Goal: Task Accomplishment & Management: Complete application form

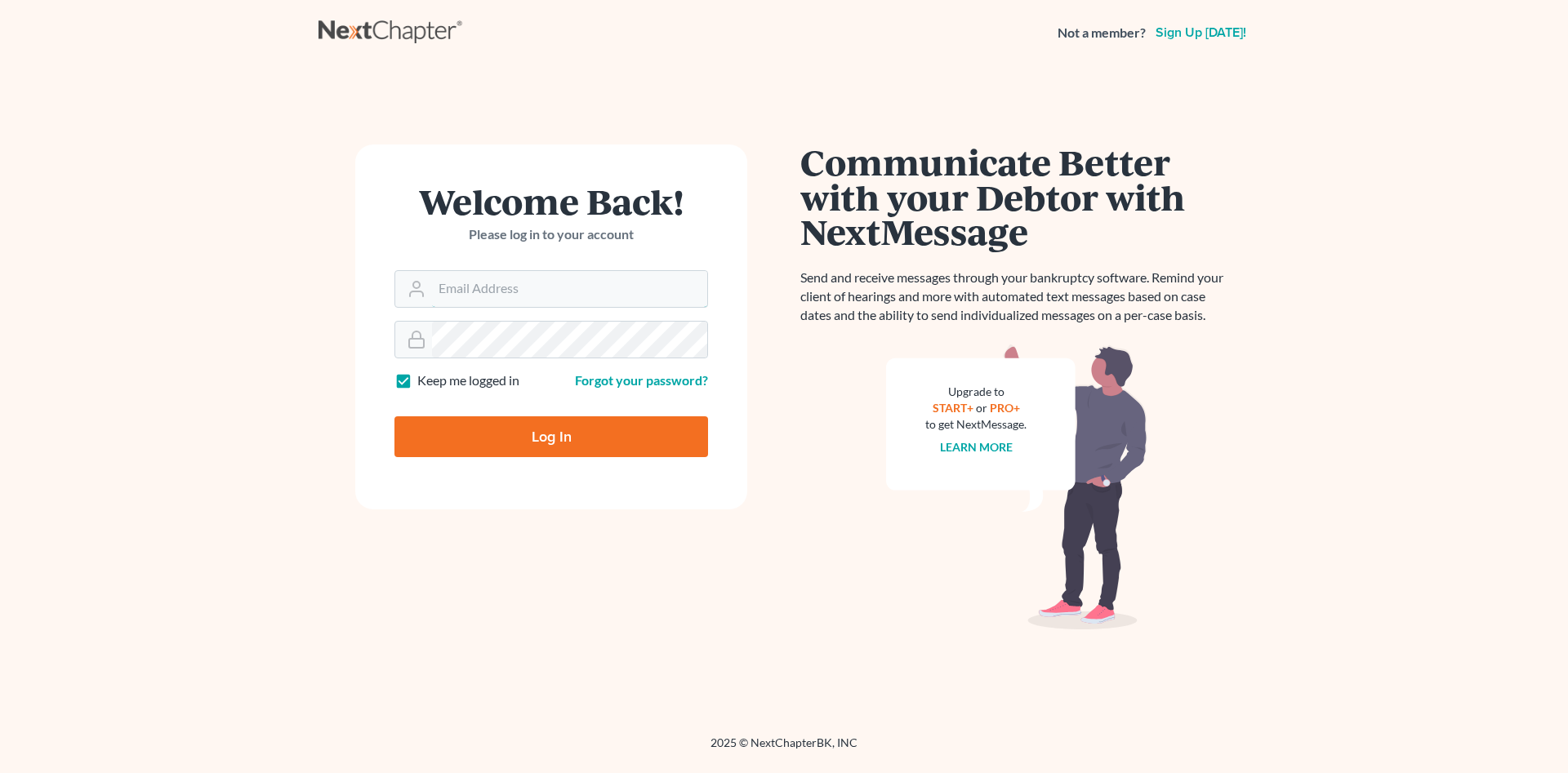
type input "[PERSON_NAME][EMAIL_ADDRESS][DOMAIN_NAME]"
click at [578, 437] on input "Log In" at bounding box center [551, 436] width 314 height 41
type input "Thinking..."
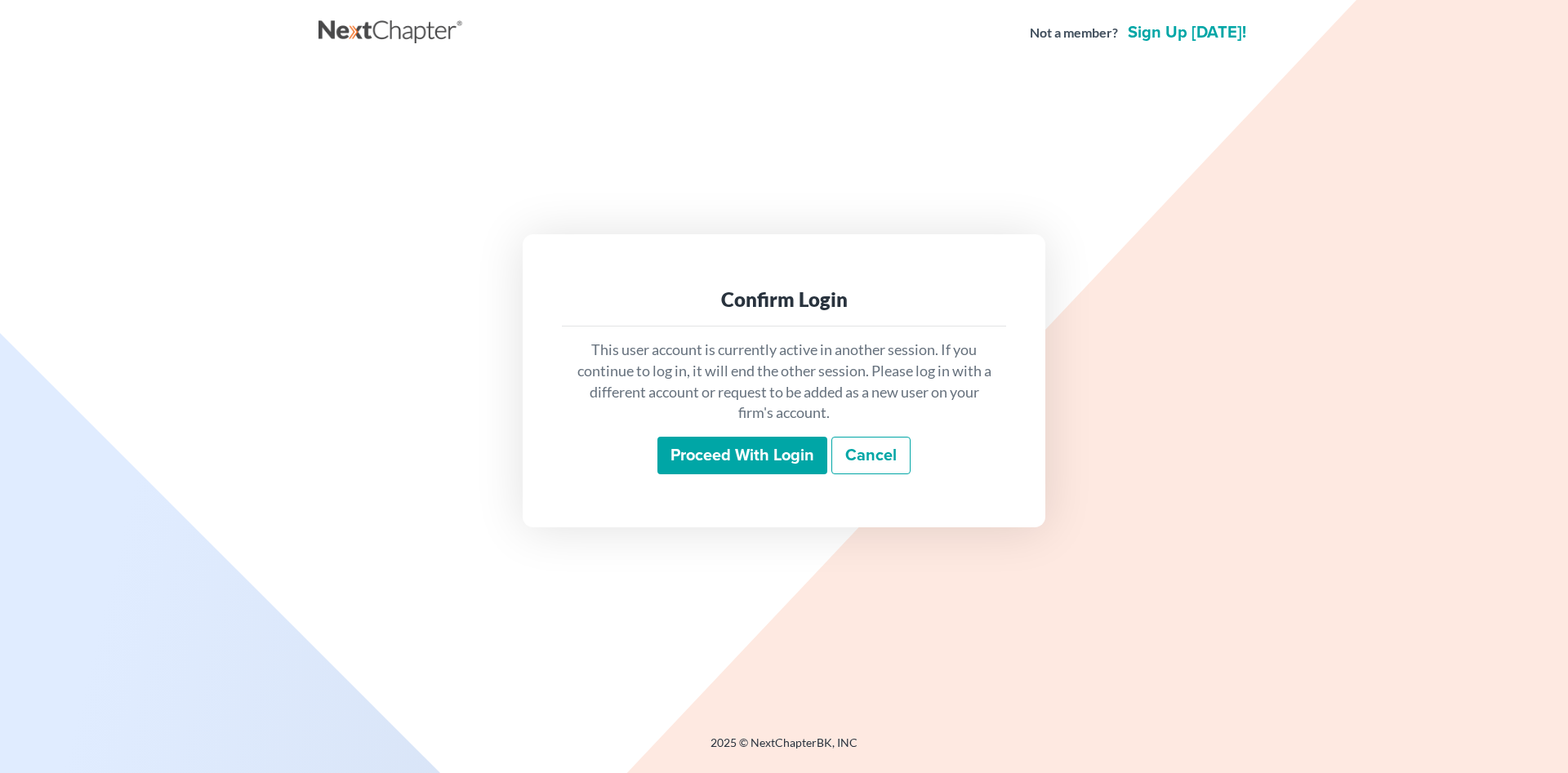
click at [736, 449] on input "Proceed with login" at bounding box center [742, 455] width 170 height 38
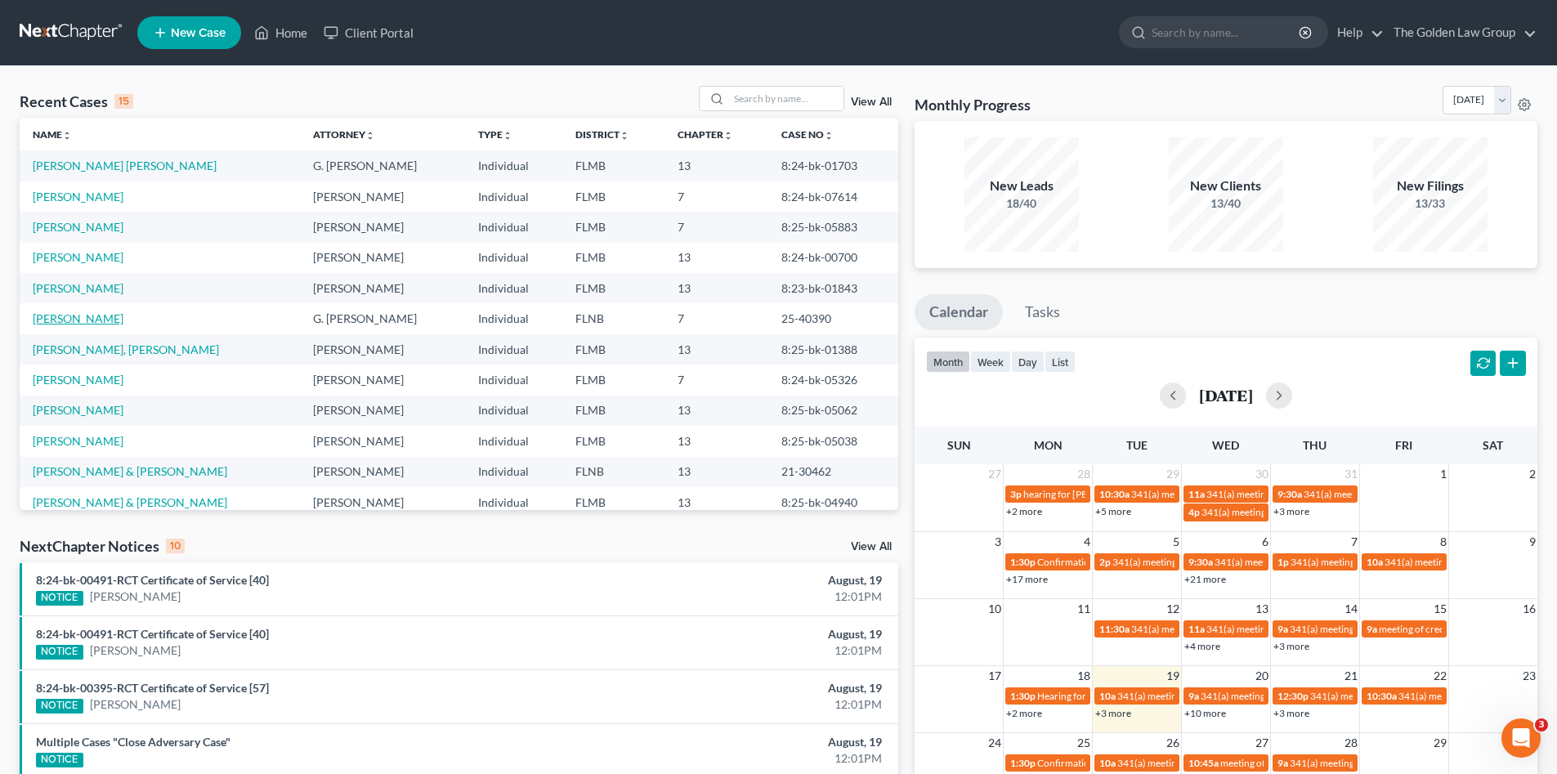
click at [86, 320] on link "[PERSON_NAME]" at bounding box center [78, 318] width 91 height 14
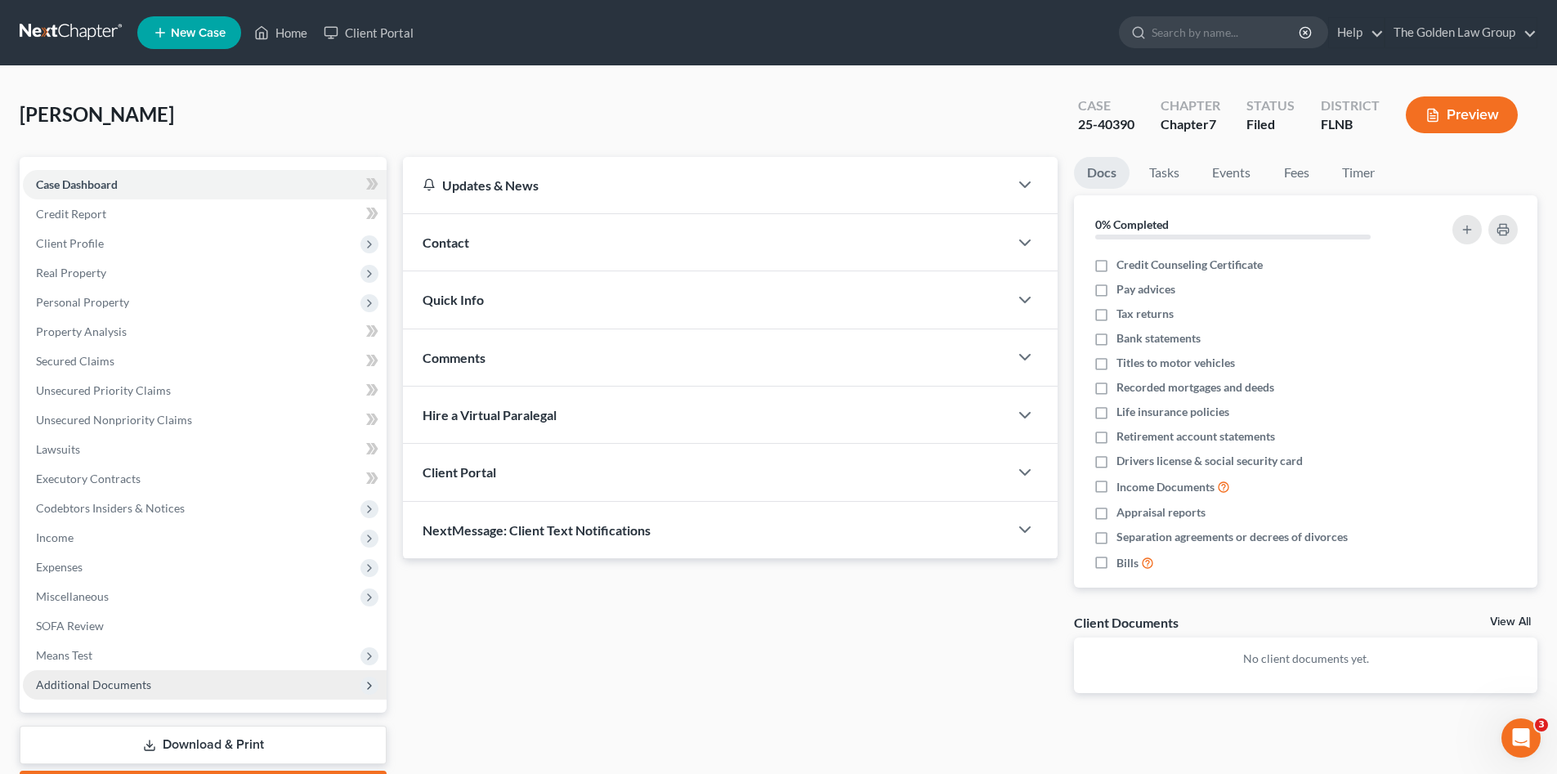
click at [146, 682] on span "Additional Documents" at bounding box center [93, 685] width 115 height 14
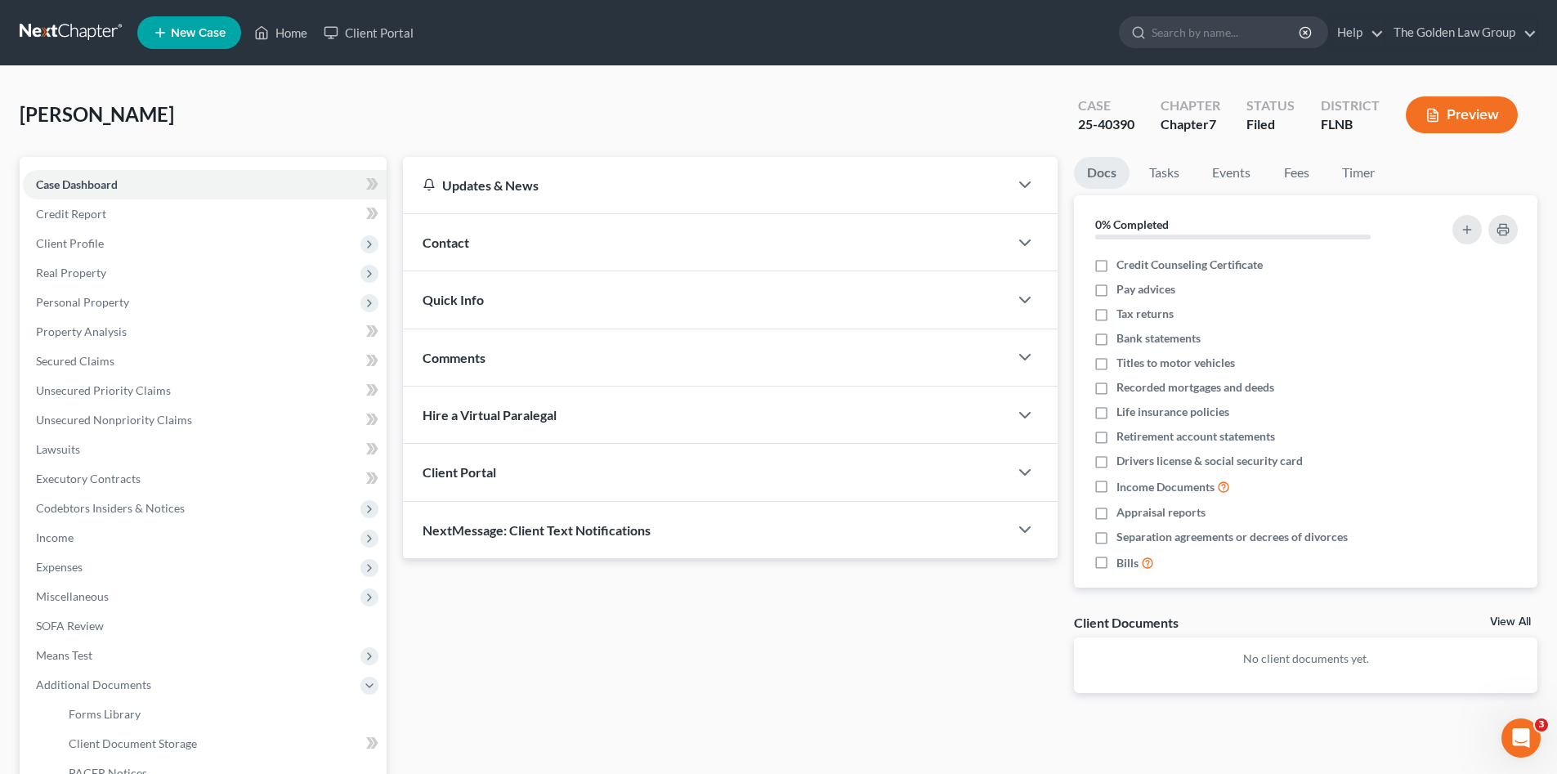
scroll to position [190, 0]
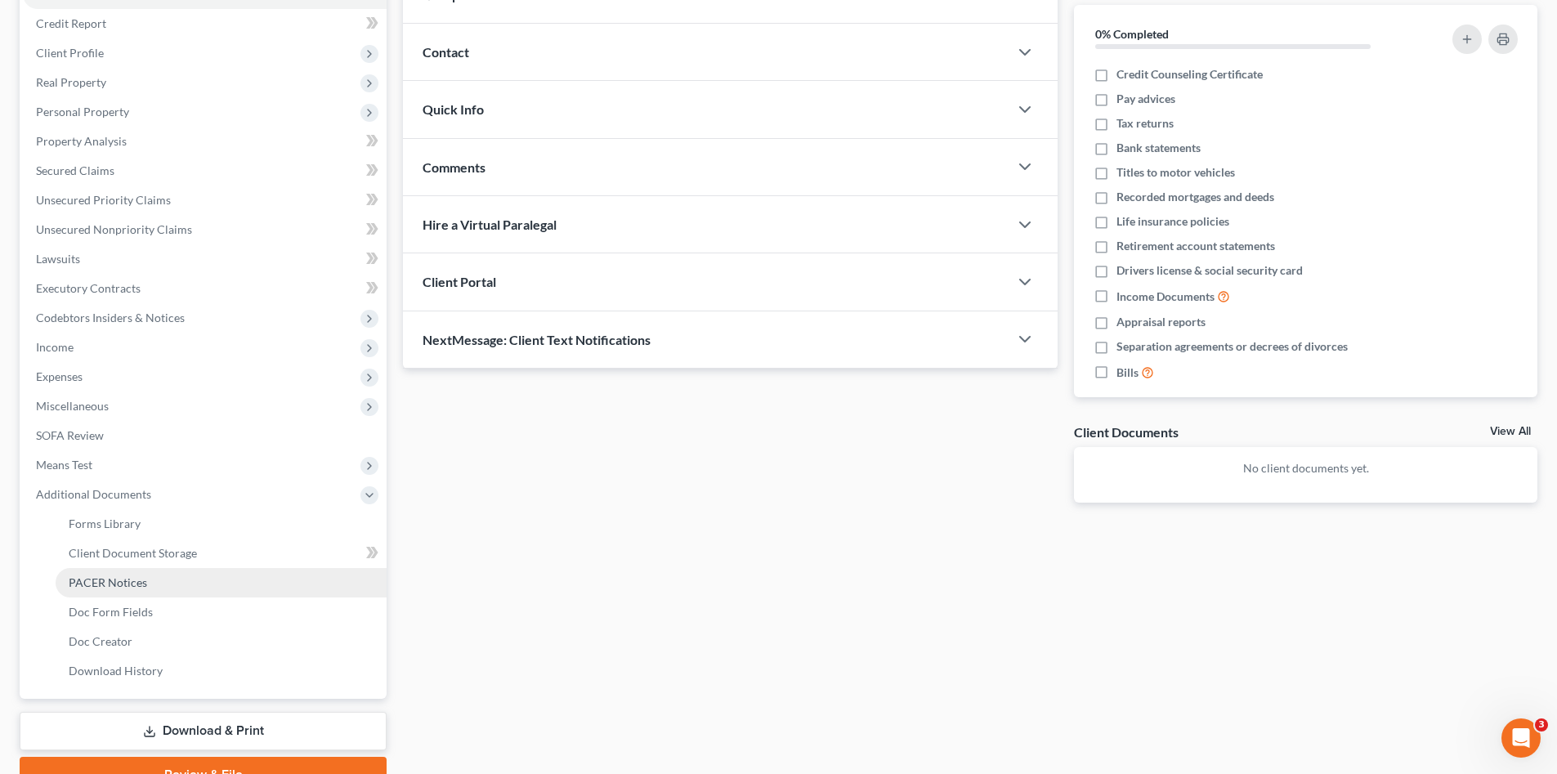
drag, startPoint x: 132, startPoint y: 583, endPoint x: 491, endPoint y: 567, distance: 359.2
click at [132, 581] on span "PACER Notices" at bounding box center [108, 583] width 78 height 14
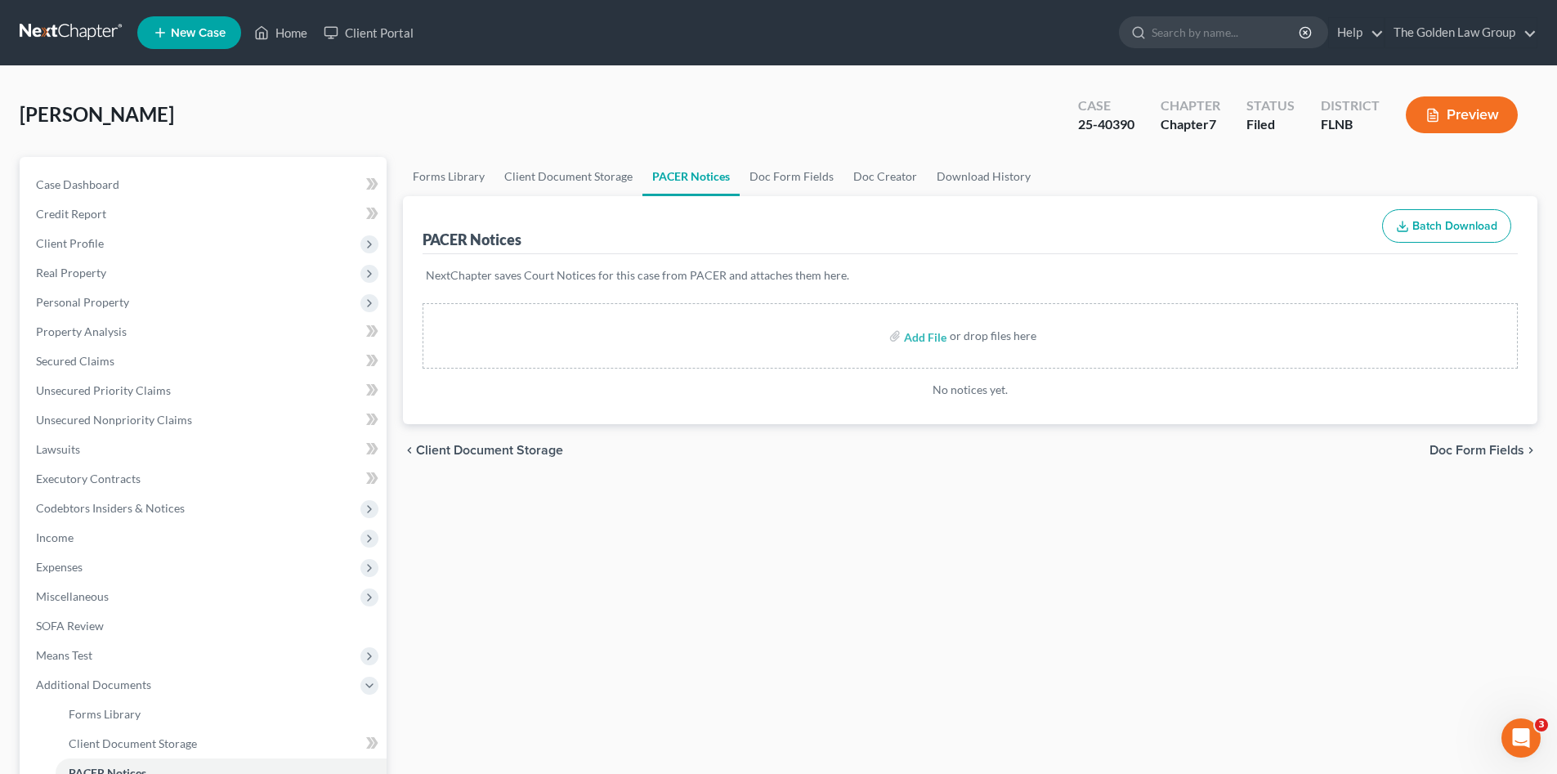
click at [504, 566] on div "Forms Library Client Document Storage PACER Notices Doc Form Fields Doc Creator…" at bounding box center [970, 570] width 1151 height 827
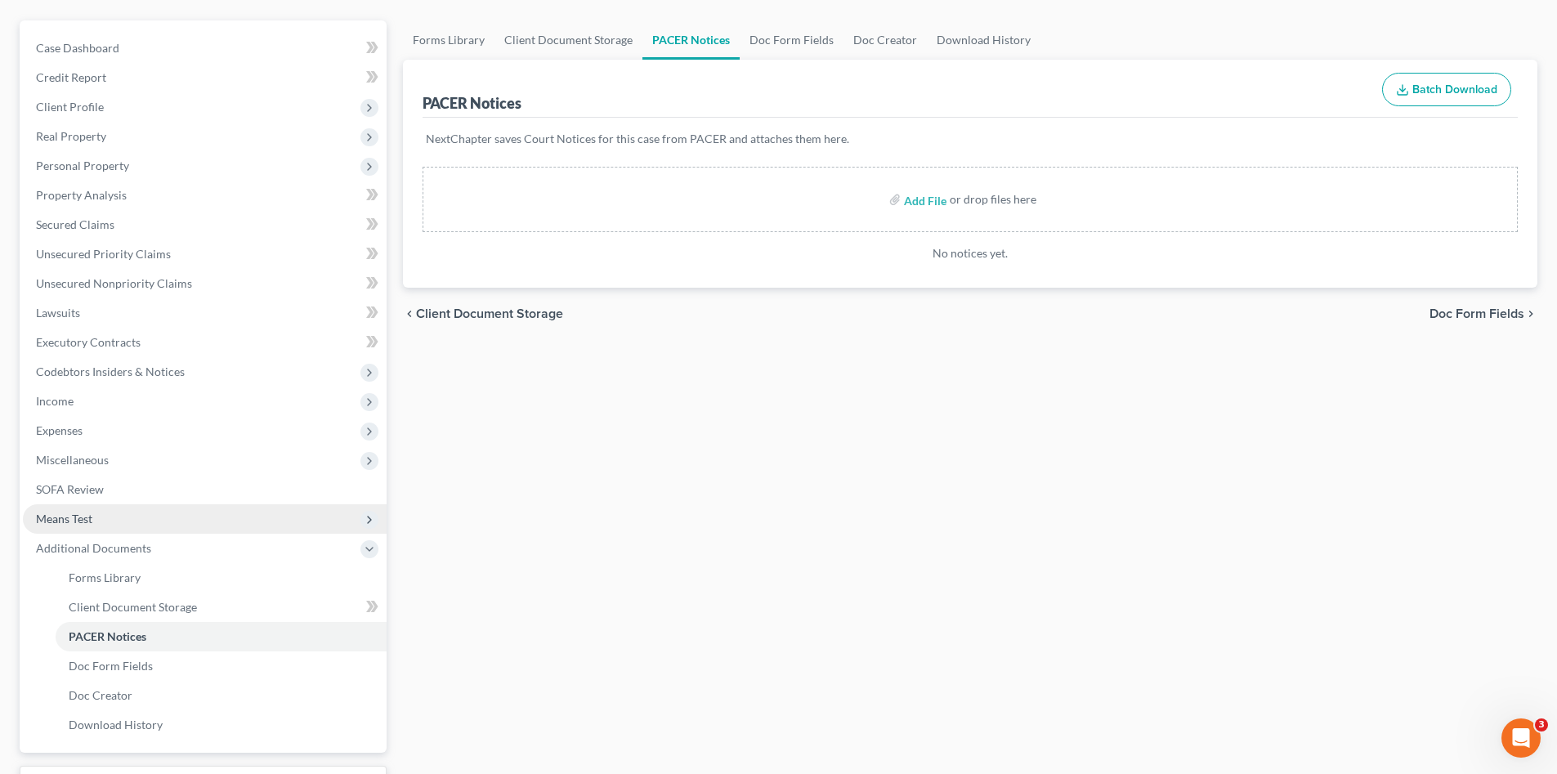
click at [93, 522] on span "Means Test" at bounding box center [205, 518] width 364 height 29
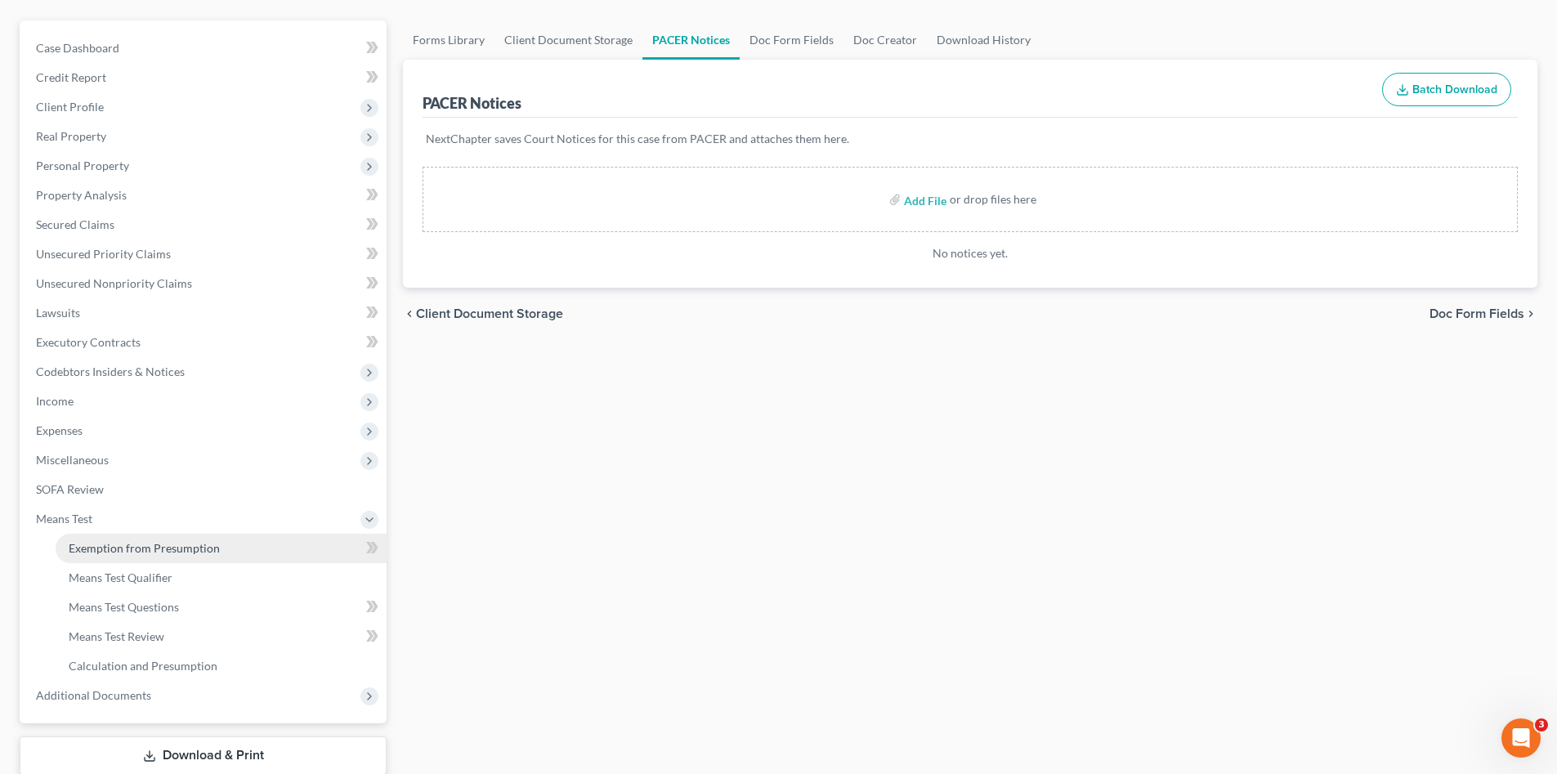
click at [134, 544] on span "Exemption from Presumption" at bounding box center [144, 548] width 151 height 14
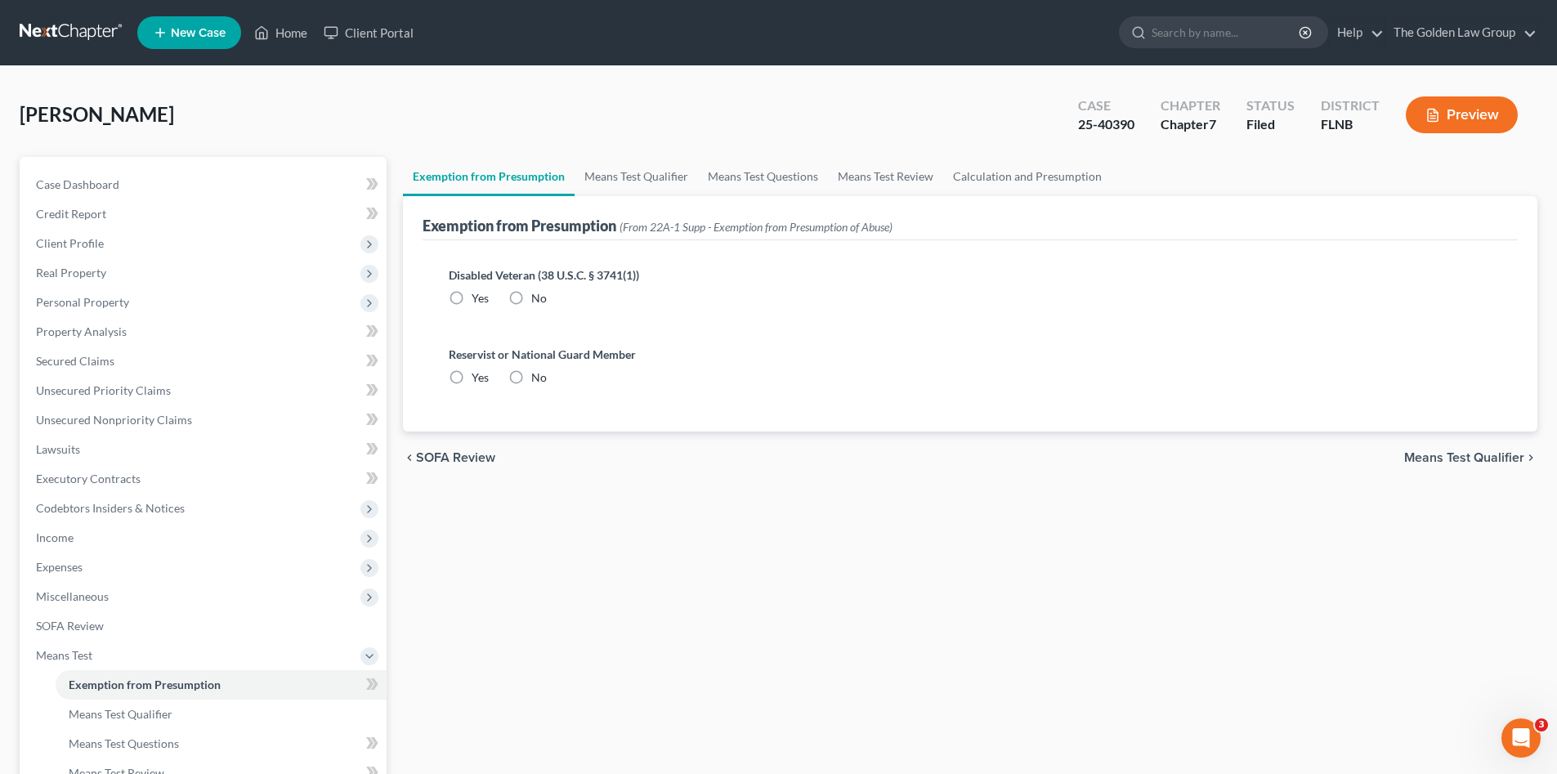
radio input "true"
click at [659, 177] on link "Means Test Qualifier" at bounding box center [636, 176] width 123 height 39
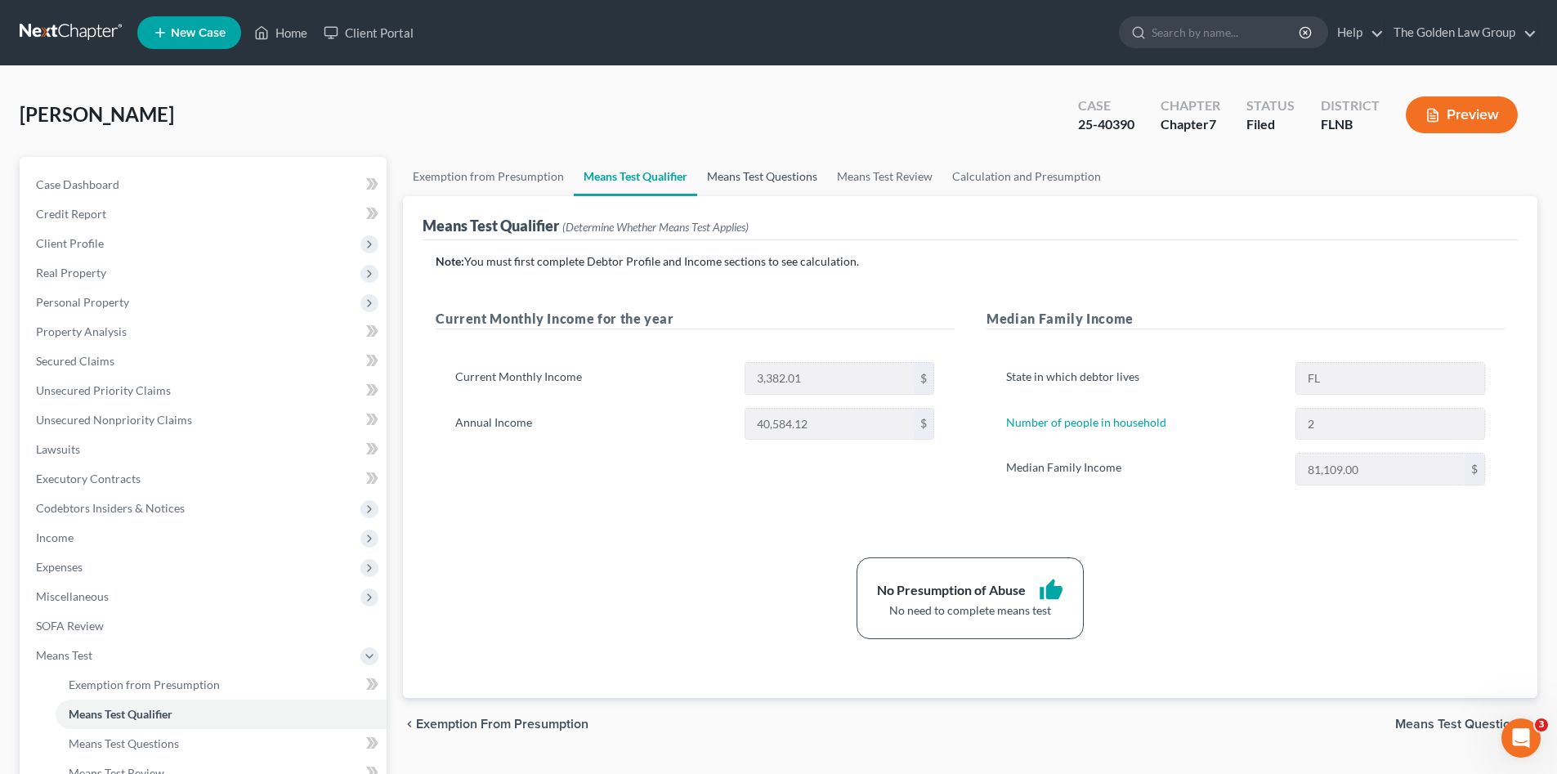
click at [756, 172] on link "Means Test Questions" at bounding box center [762, 176] width 130 height 39
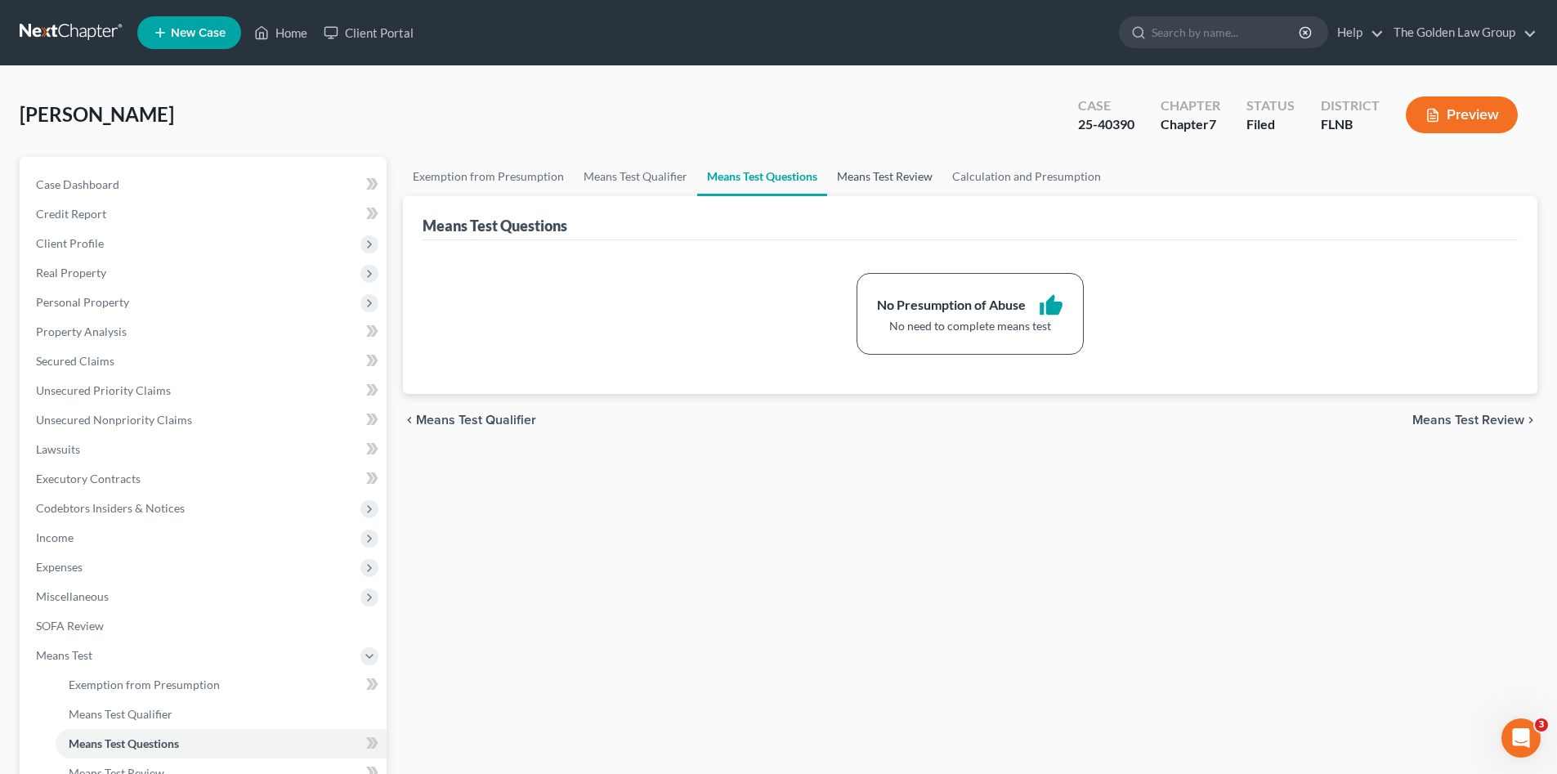
click at [884, 181] on link "Means Test Review" at bounding box center [884, 176] width 115 height 39
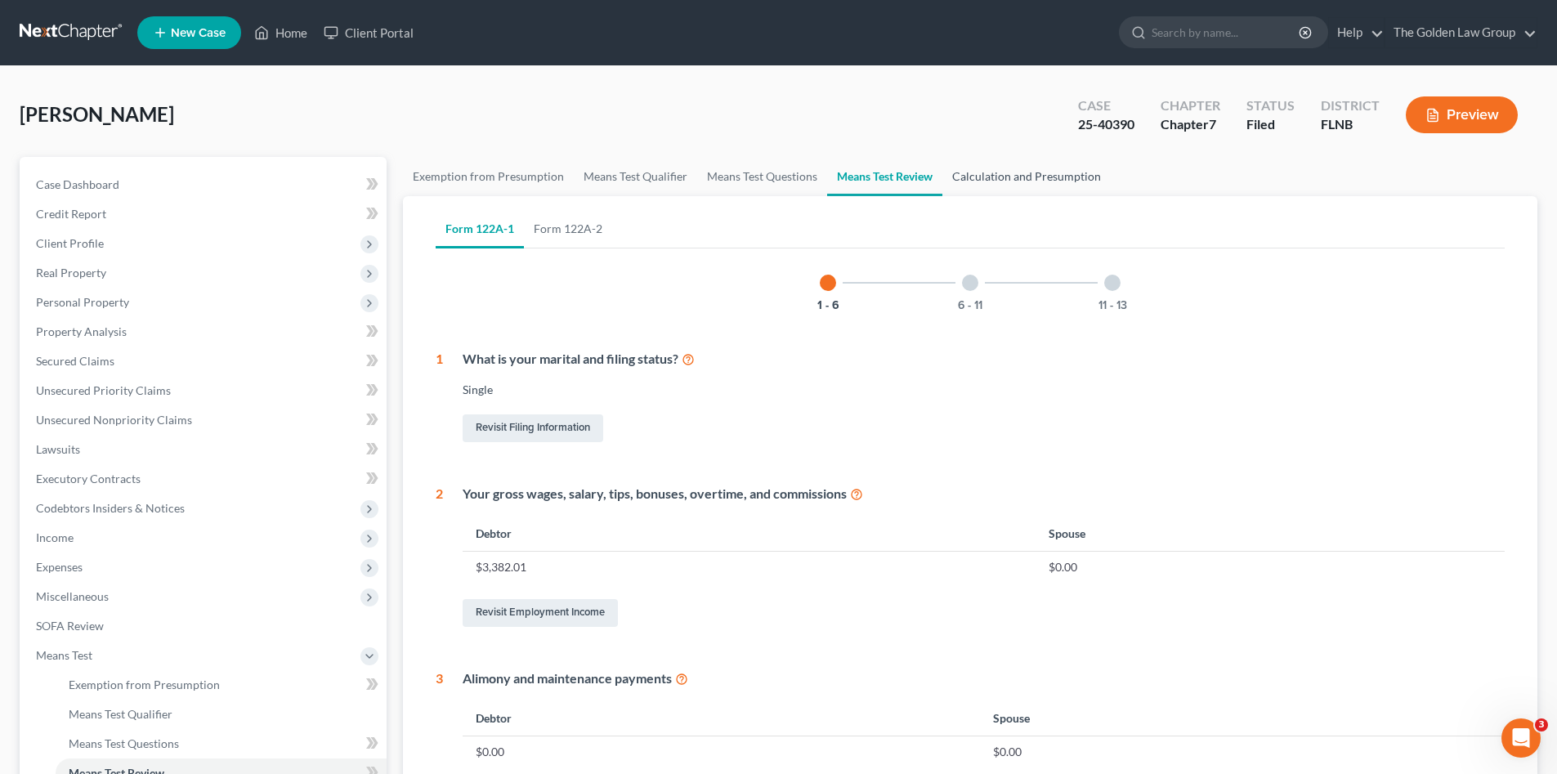
click at [992, 179] on link "Calculation and Presumption" at bounding box center [1027, 176] width 168 height 39
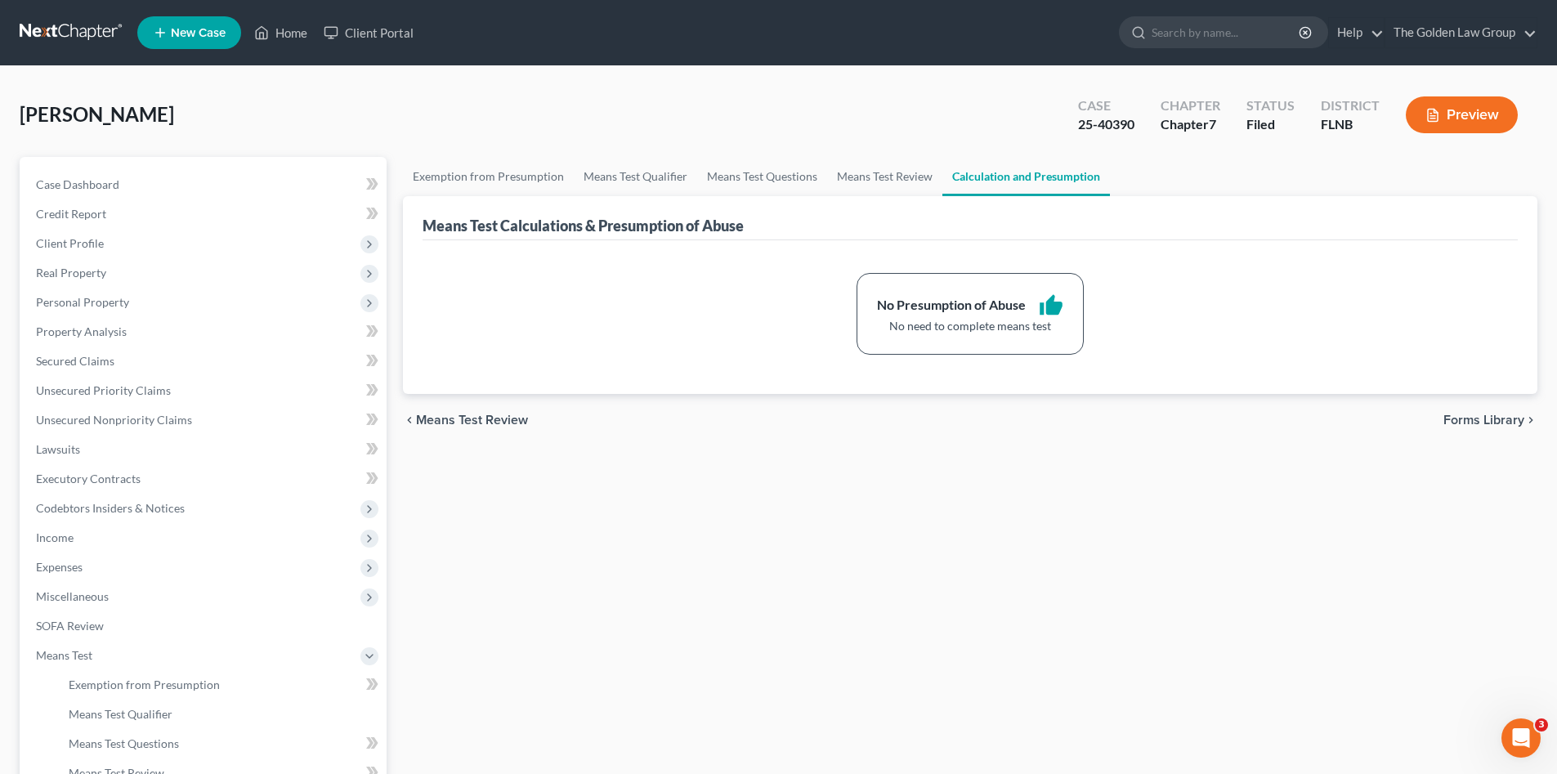
click at [1439, 122] on icon "button" at bounding box center [1433, 115] width 15 height 15
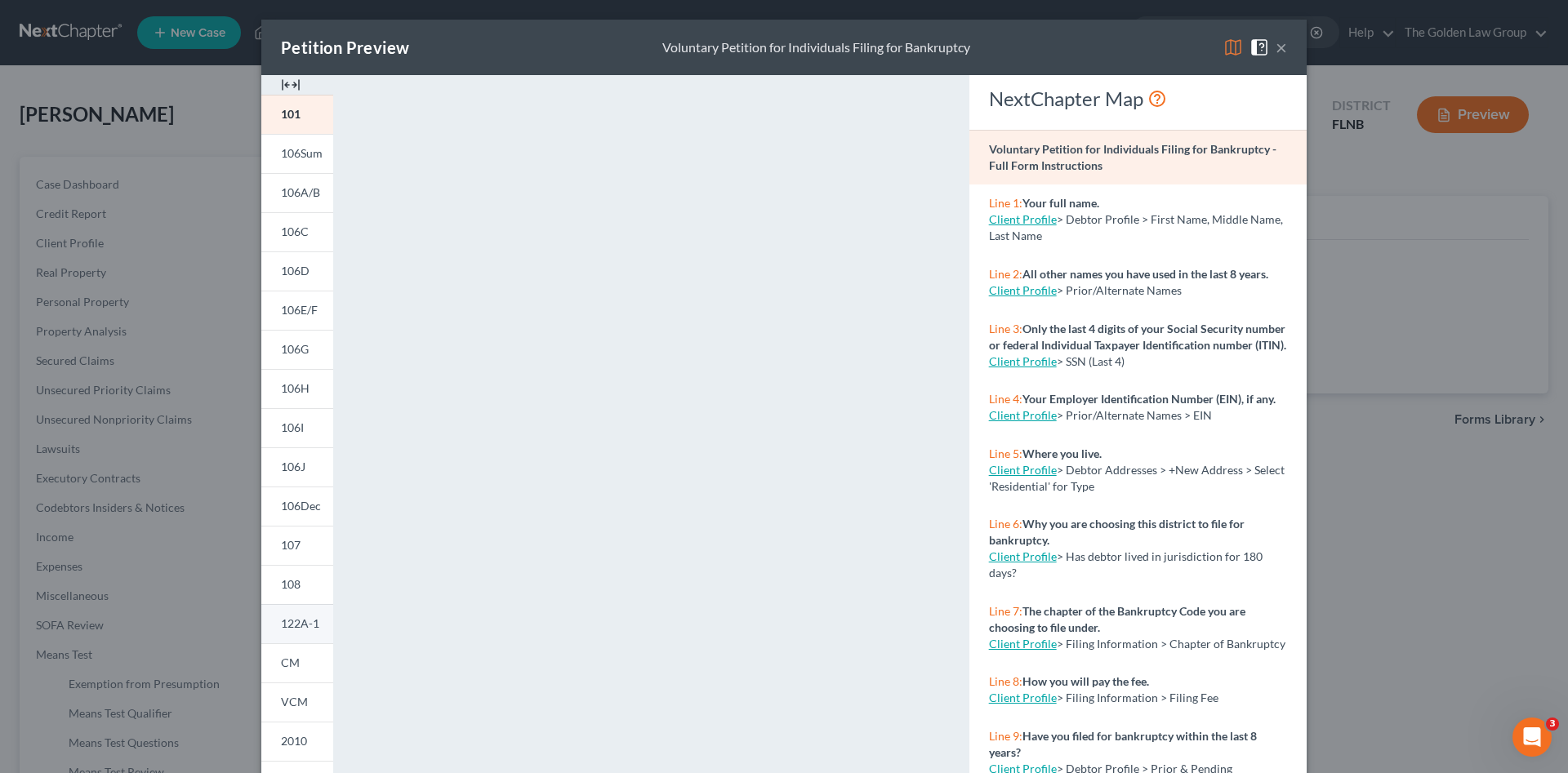
click at [298, 628] on span "122A-1" at bounding box center [300, 623] width 38 height 14
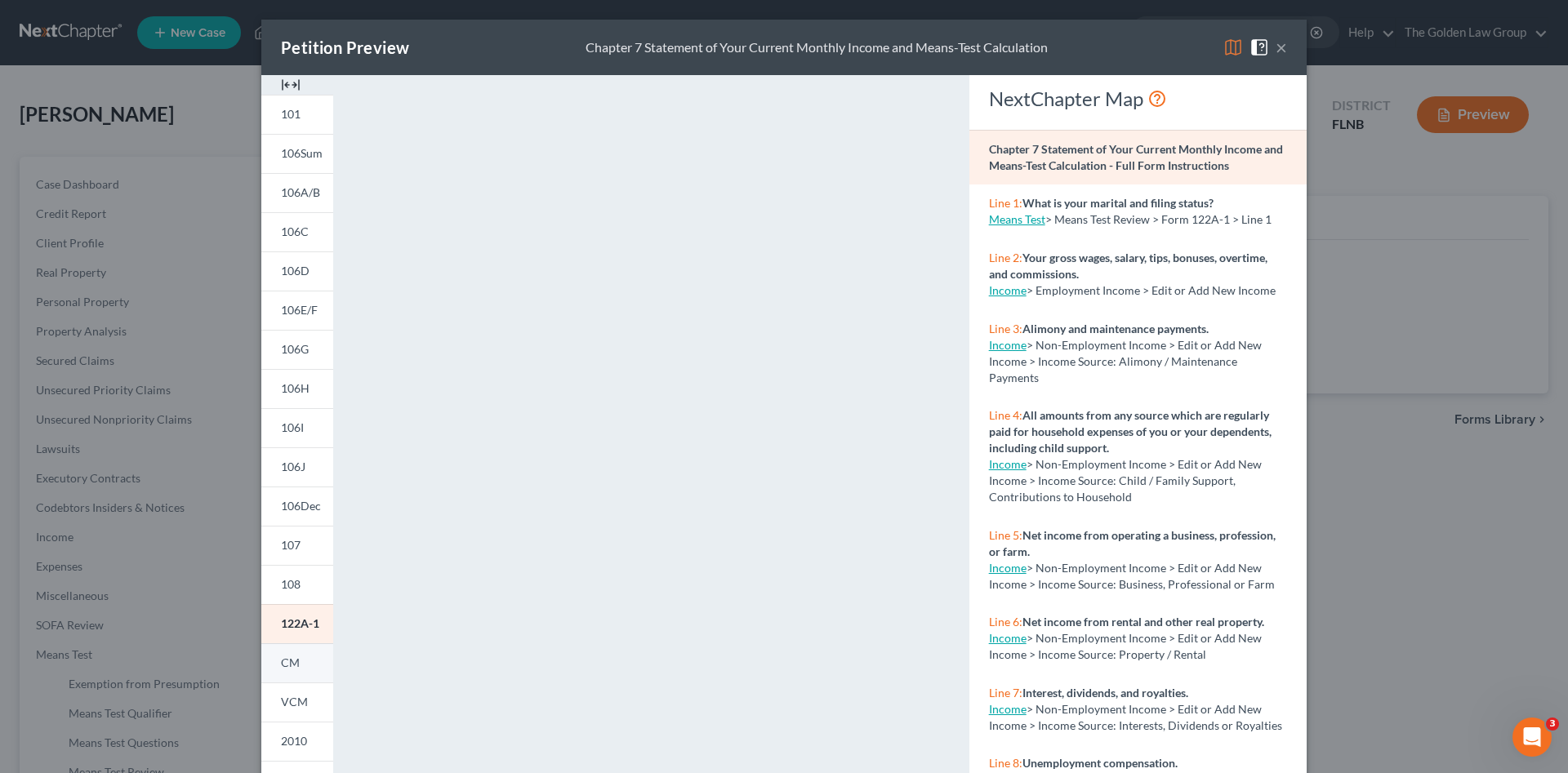
click at [287, 666] on span "CM" at bounding box center [290, 662] width 19 height 14
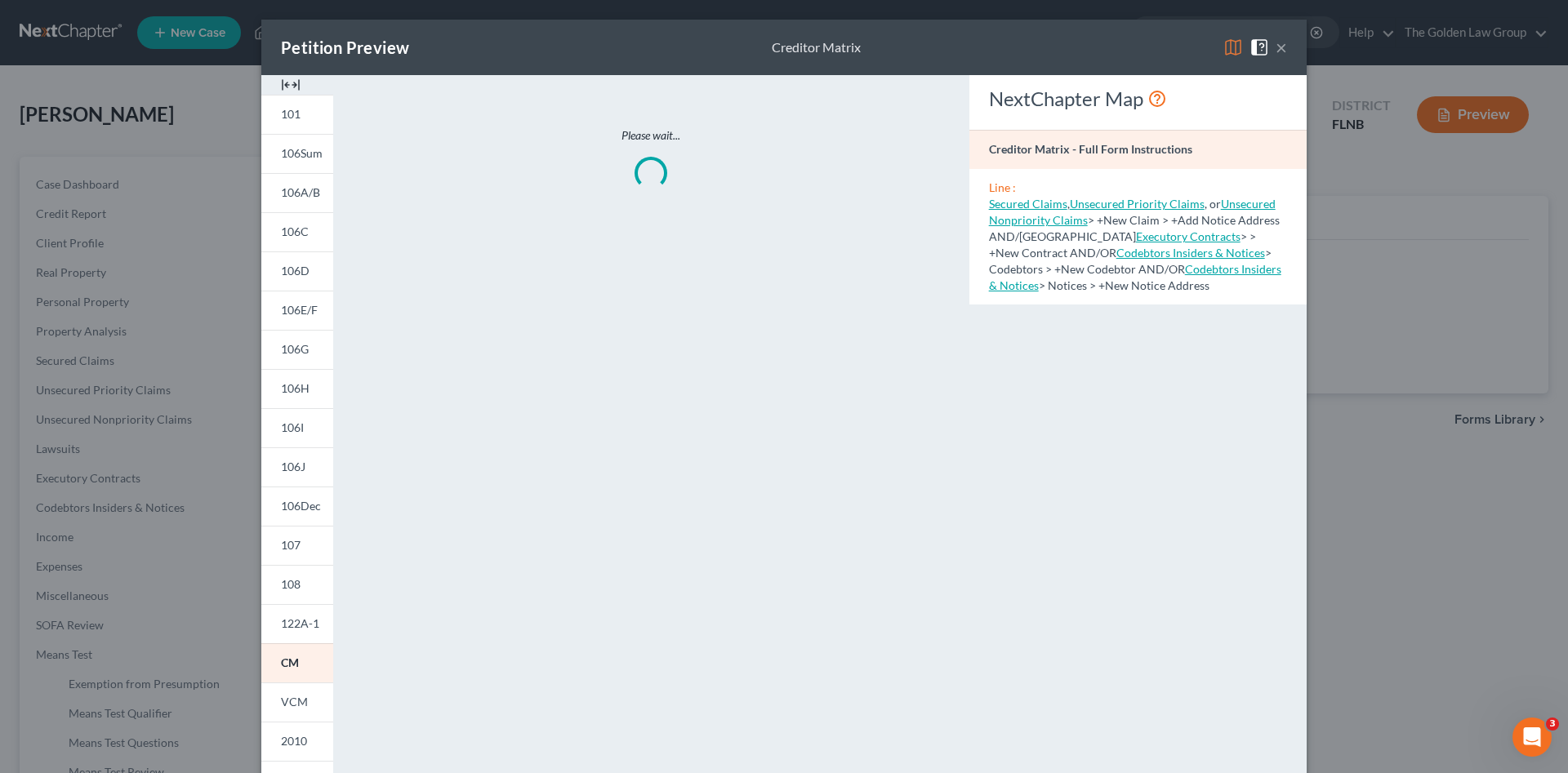
click at [1279, 44] on button "×" at bounding box center [1280, 48] width 11 height 20
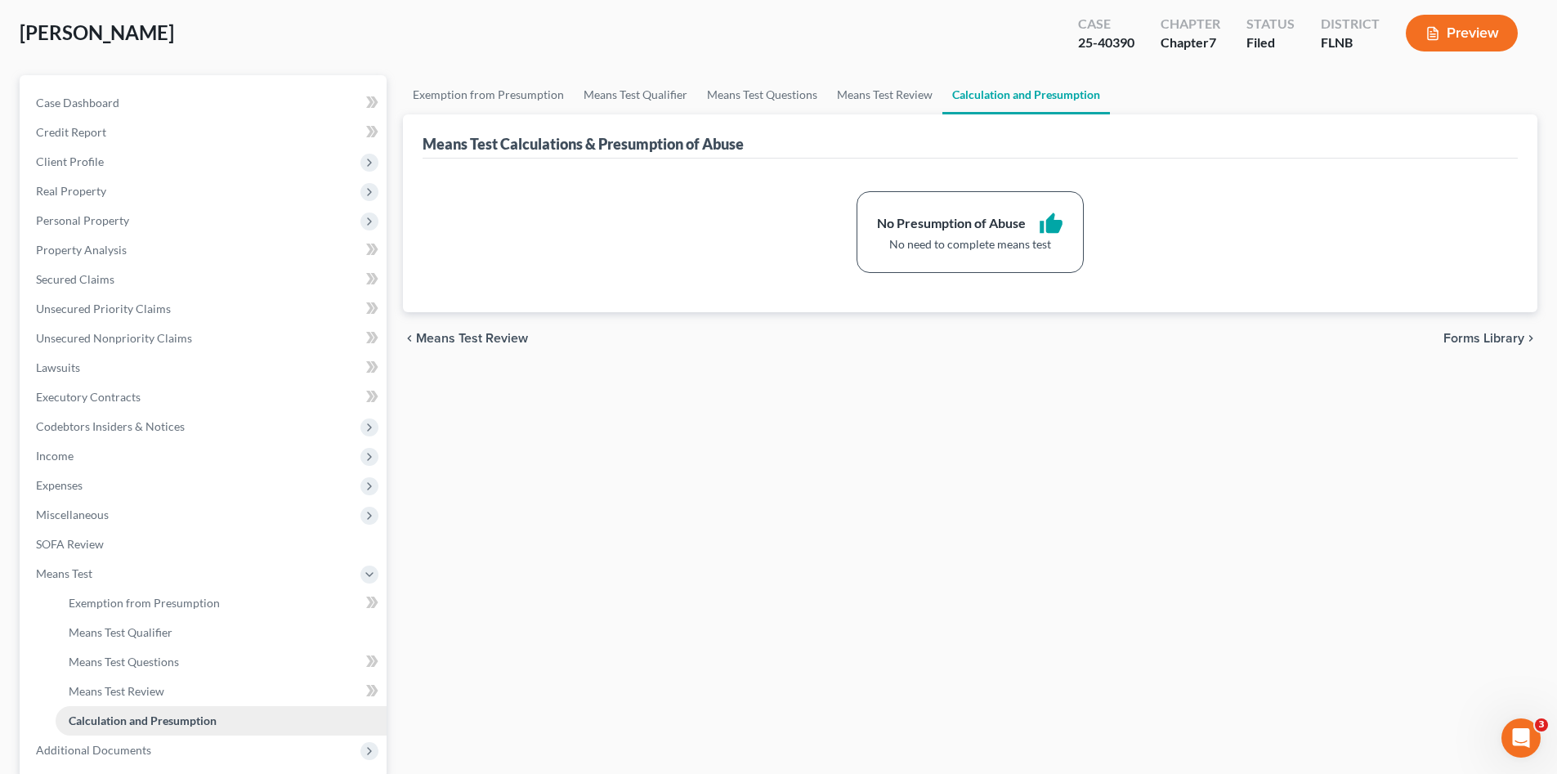
scroll to position [164, 0]
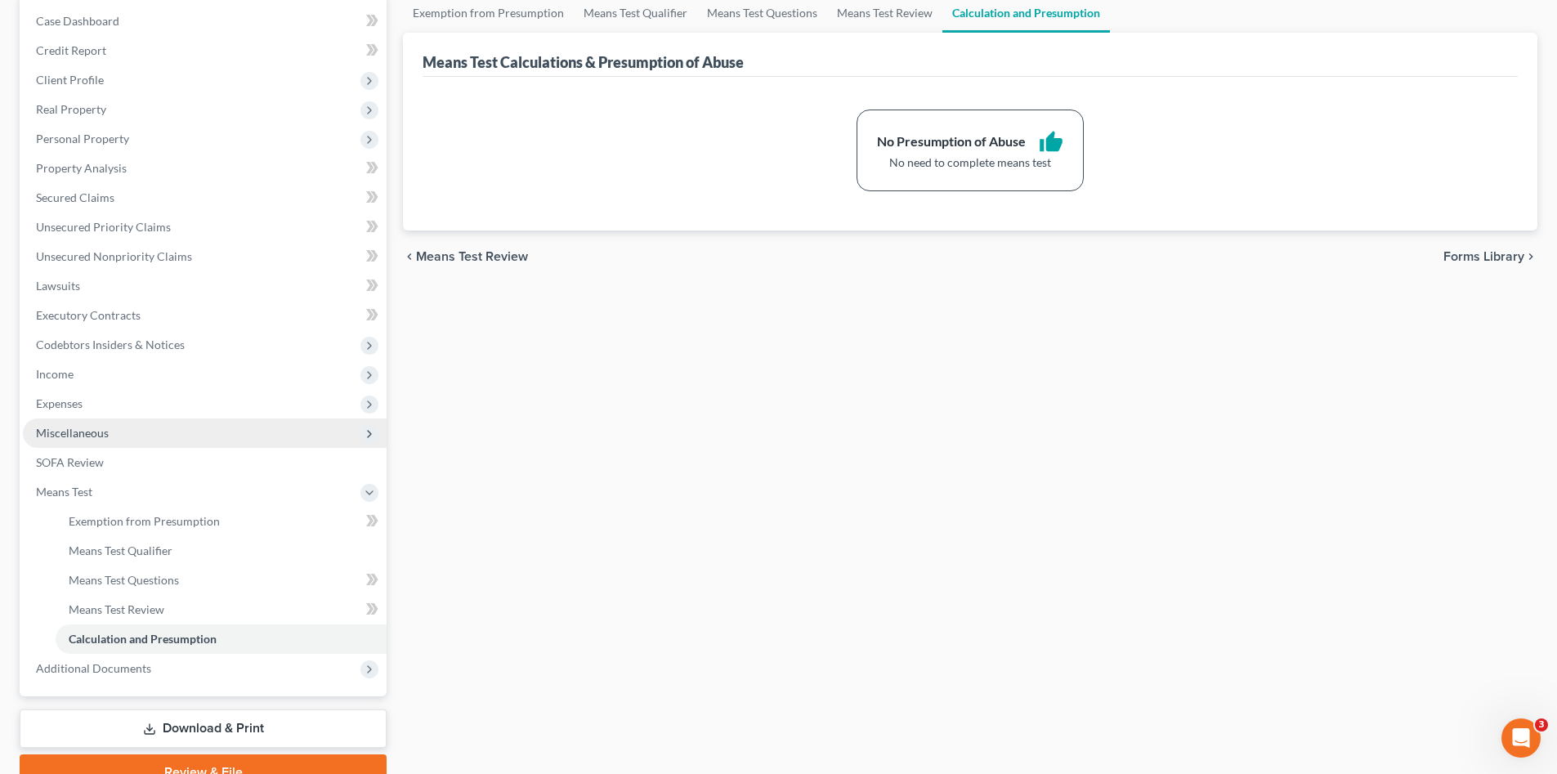
click at [100, 434] on span "Miscellaneous" at bounding box center [72, 433] width 73 height 14
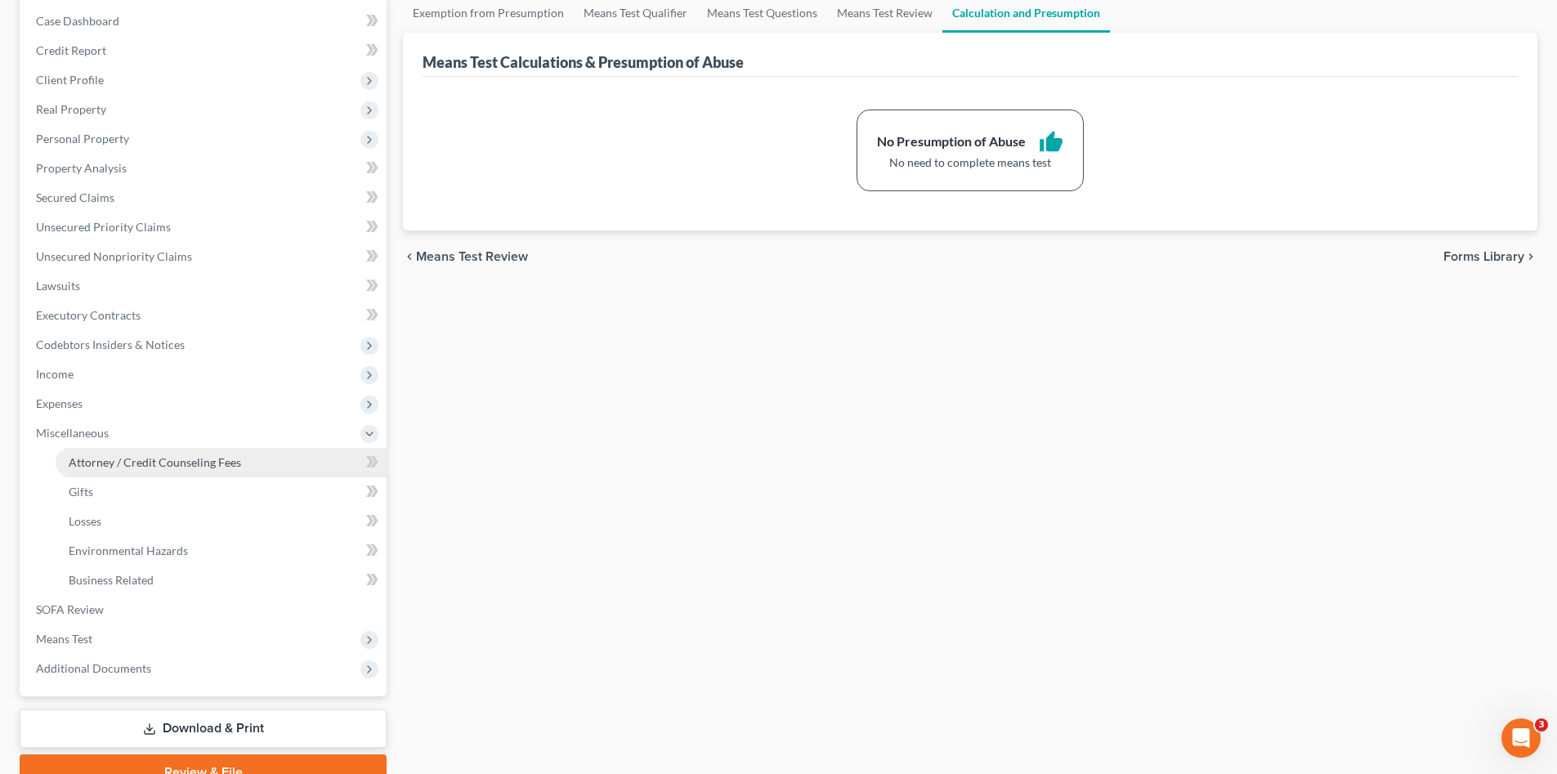
click at [116, 464] on span "Attorney / Credit Counseling Fees" at bounding box center [155, 462] width 172 height 14
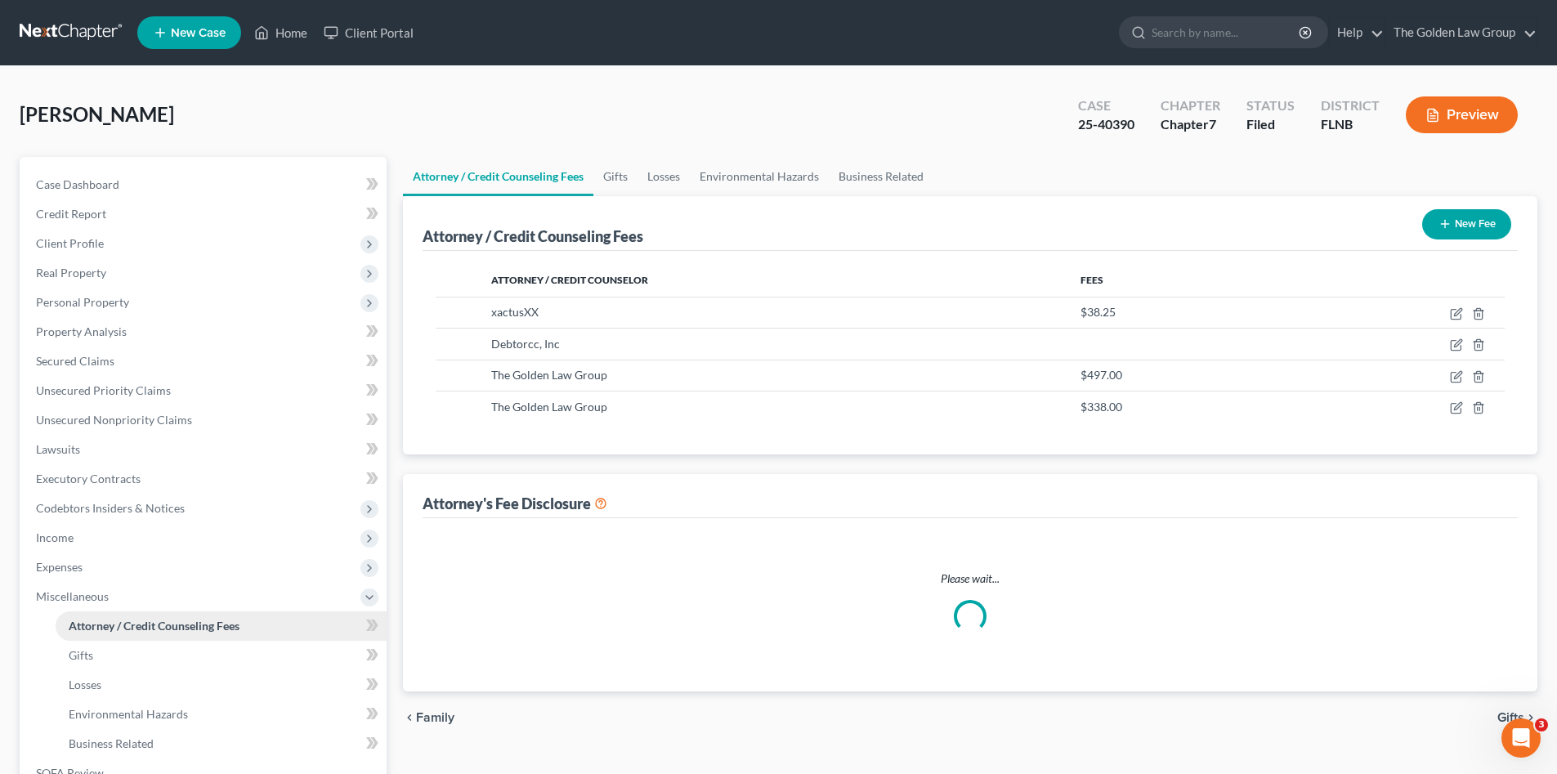
select select "2"
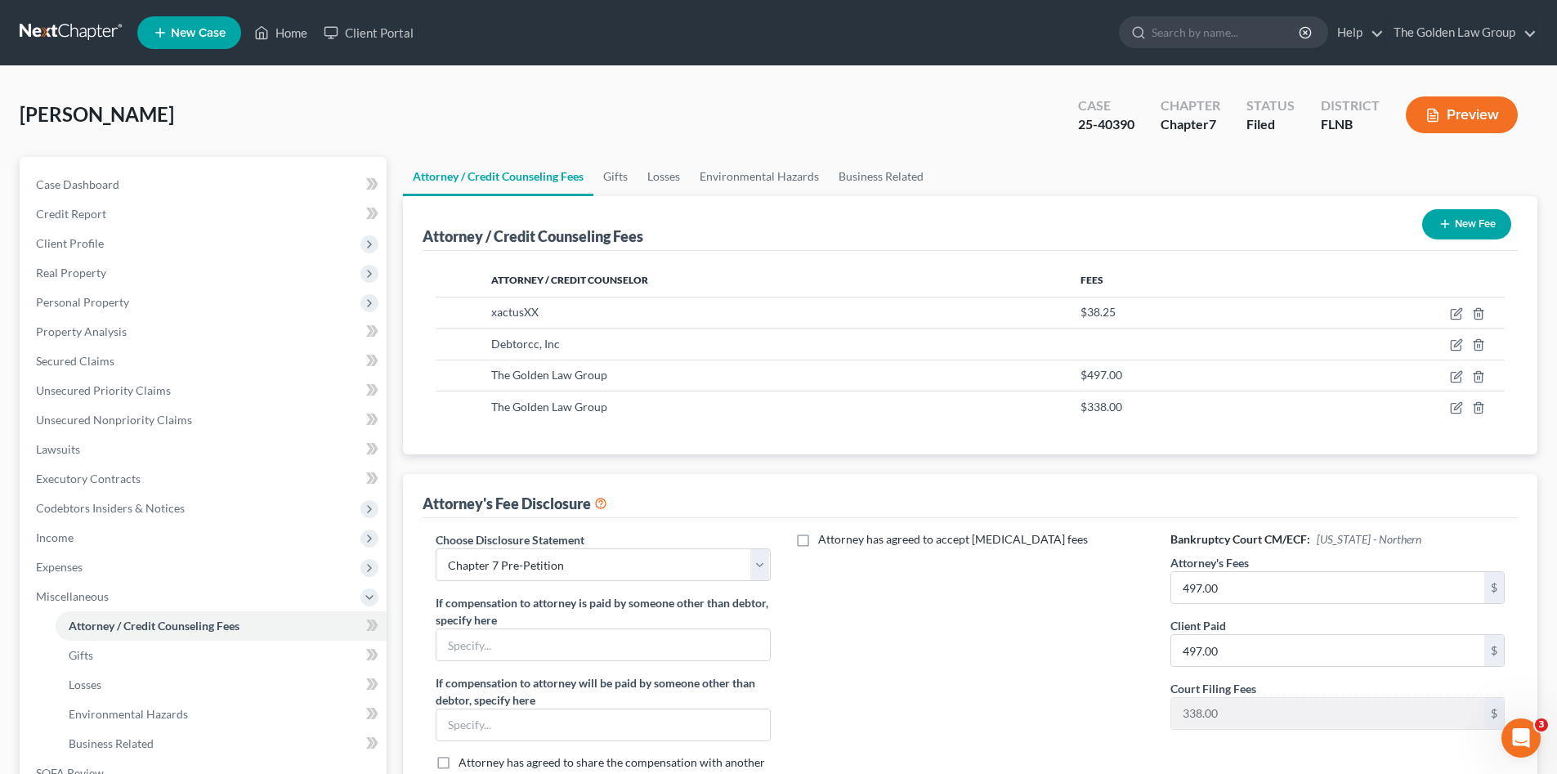
click at [69, 30] on link at bounding box center [72, 32] width 105 height 29
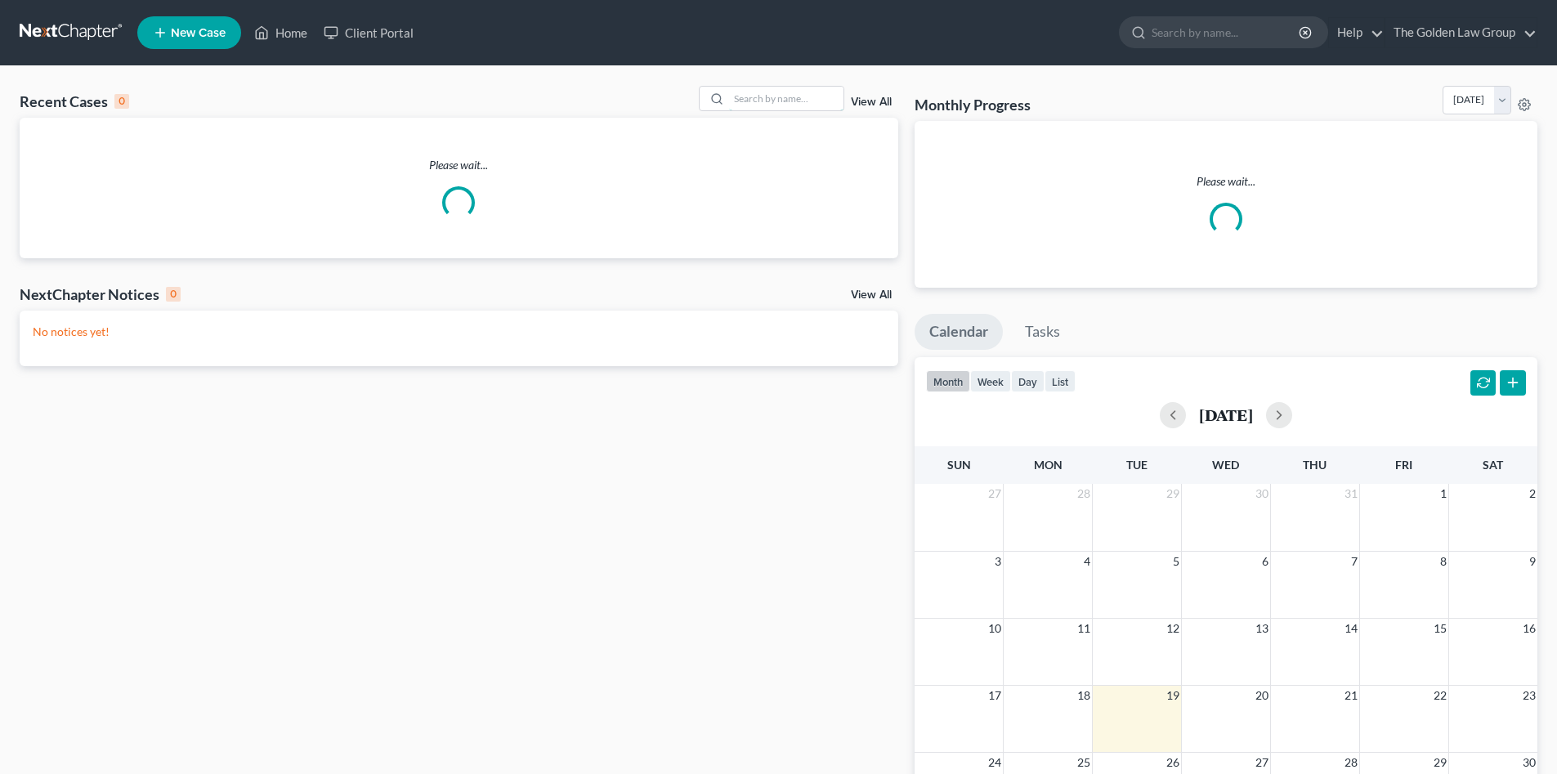
click at [771, 97] on input "search" at bounding box center [786, 99] width 114 height 24
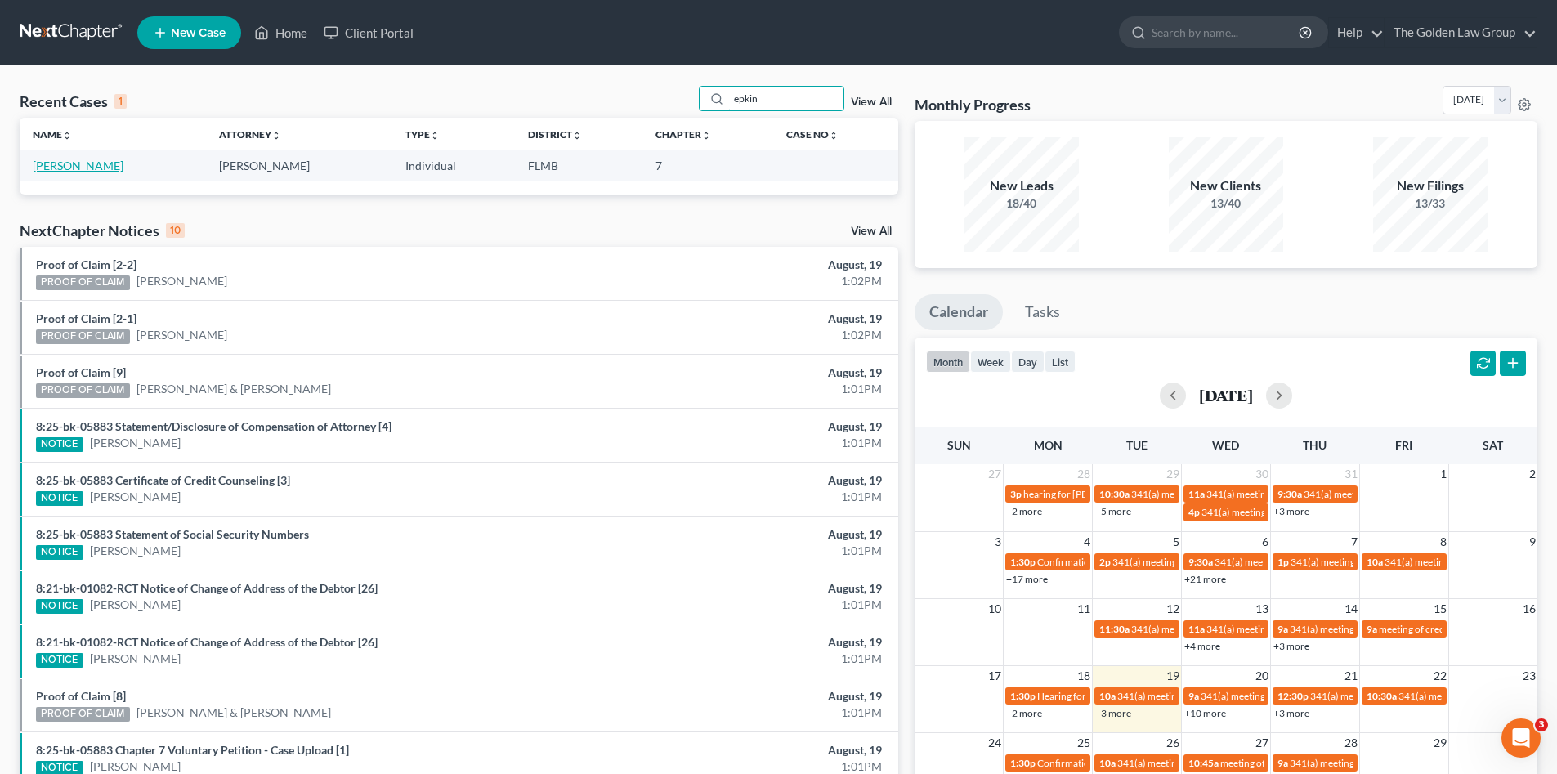
type input "epkin"
click at [82, 161] on link "[PERSON_NAME]" at bounding box center [78, 166] width 91 height 14
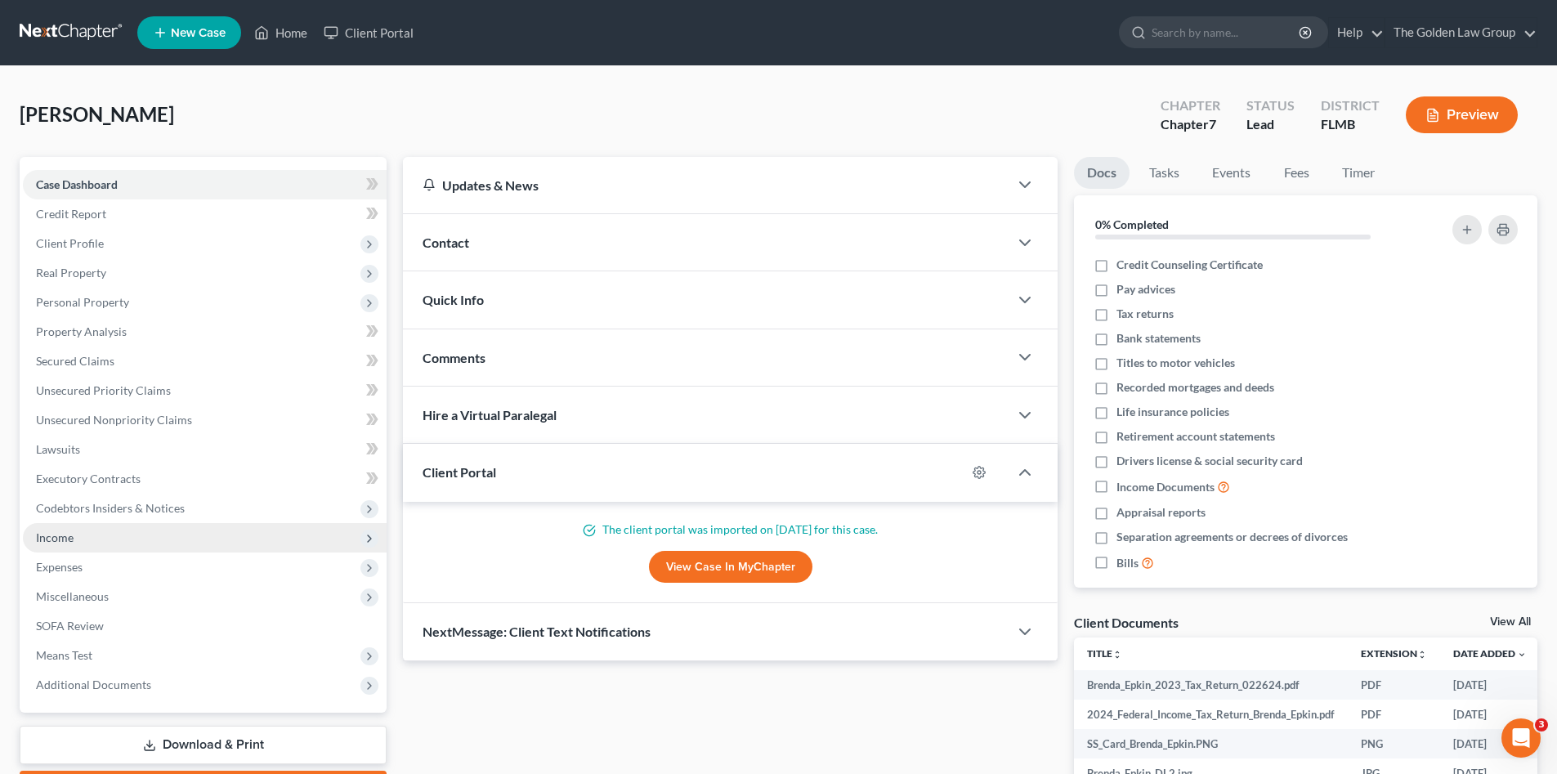
click at [69, 540] on span "Income" at bounding box center [55, 538] width 38 height 14
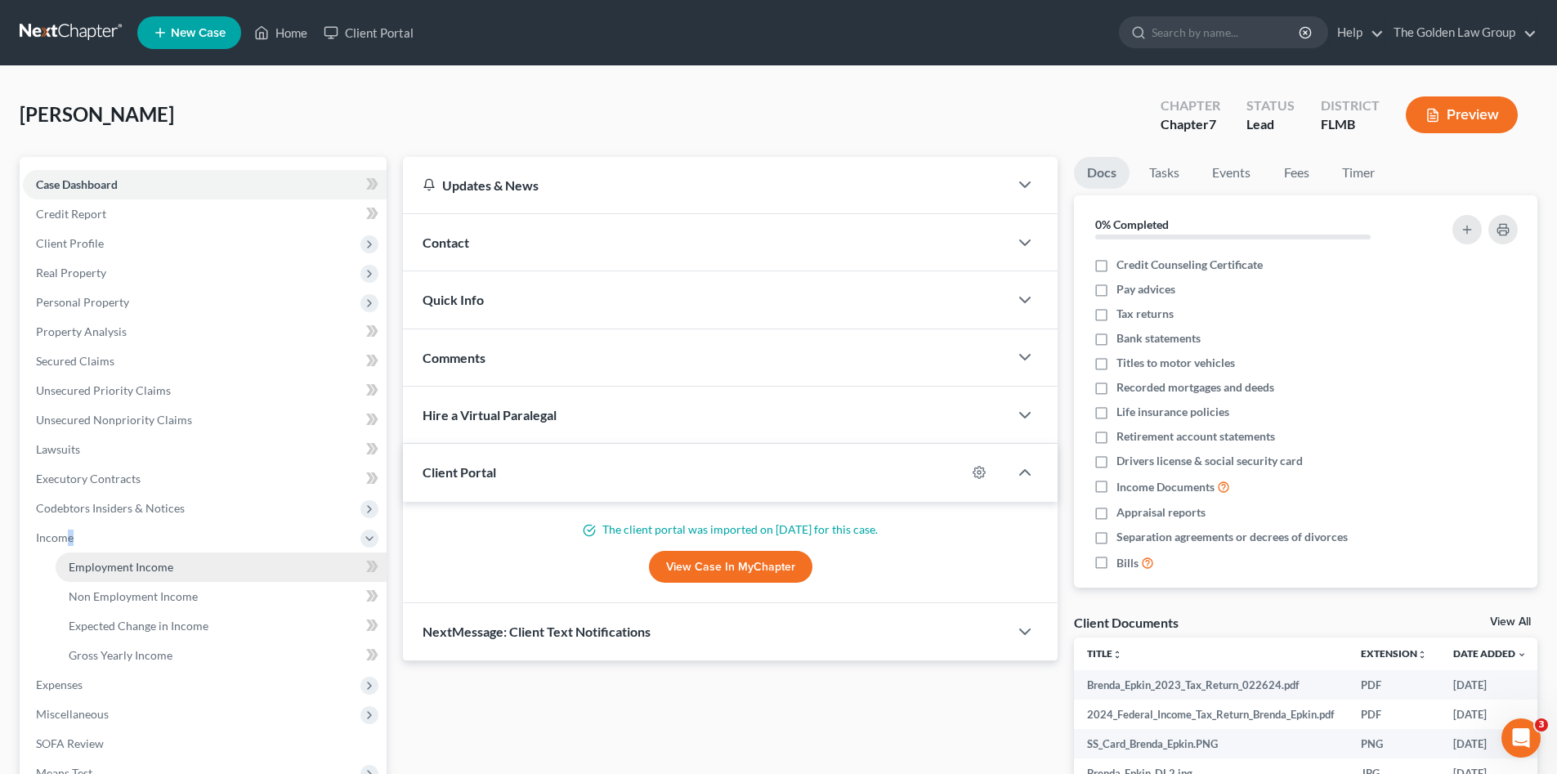
drag, startPoint x: 74, startPoint y: 539, endPoint x: 128, endPoint y: 562, distance: 59.7
click at [115, 572] on span "Employment Income" at bounding box center [121, 567] width 105 height 14
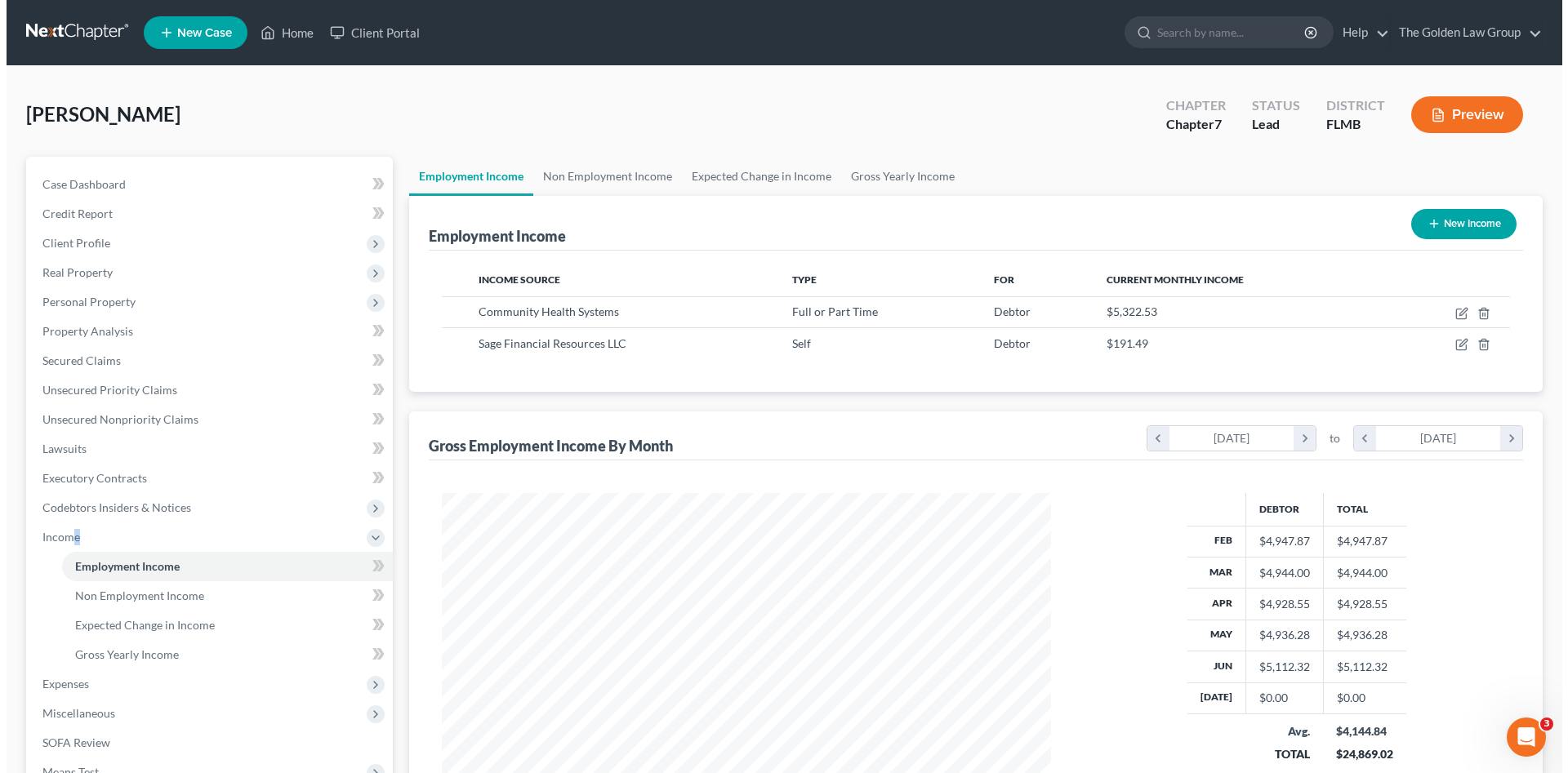
scroll to position [305, 642]
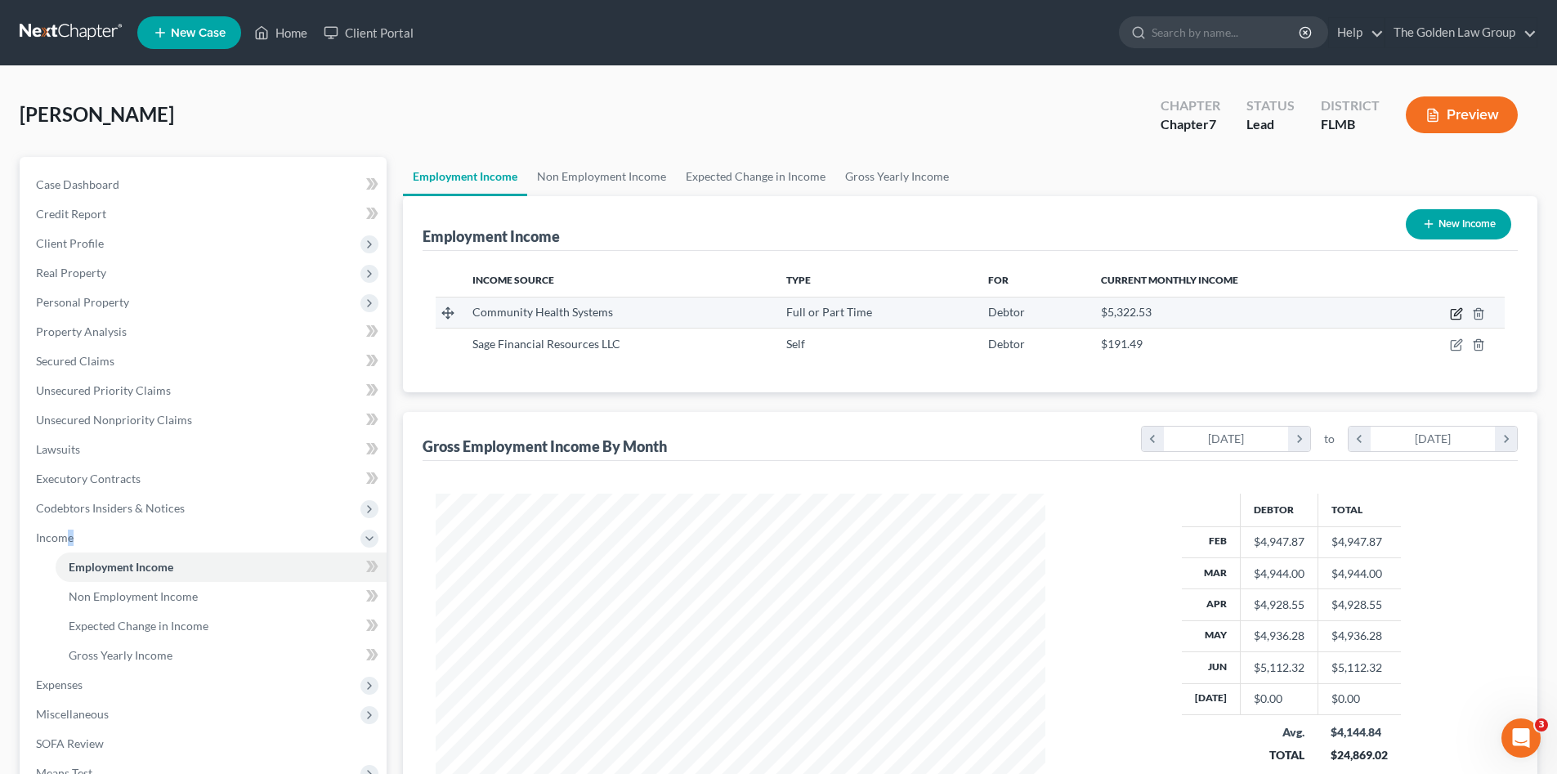
click at [1453, 314] on icon "button" at bounding box center [1456, 313] width 13 height 13
select select "0"
select select "44"
select select "2"
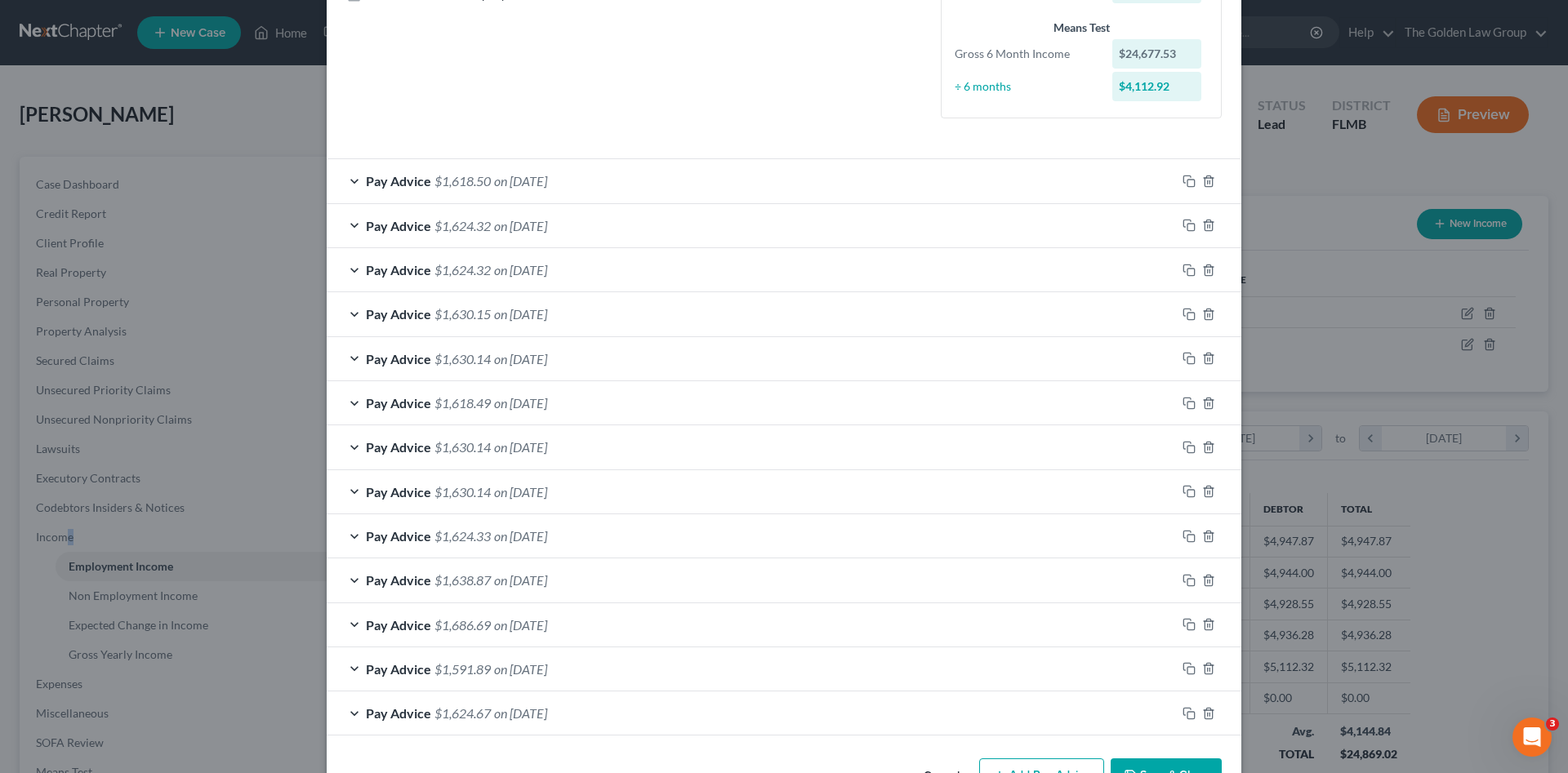
scroll to position [448, 0]
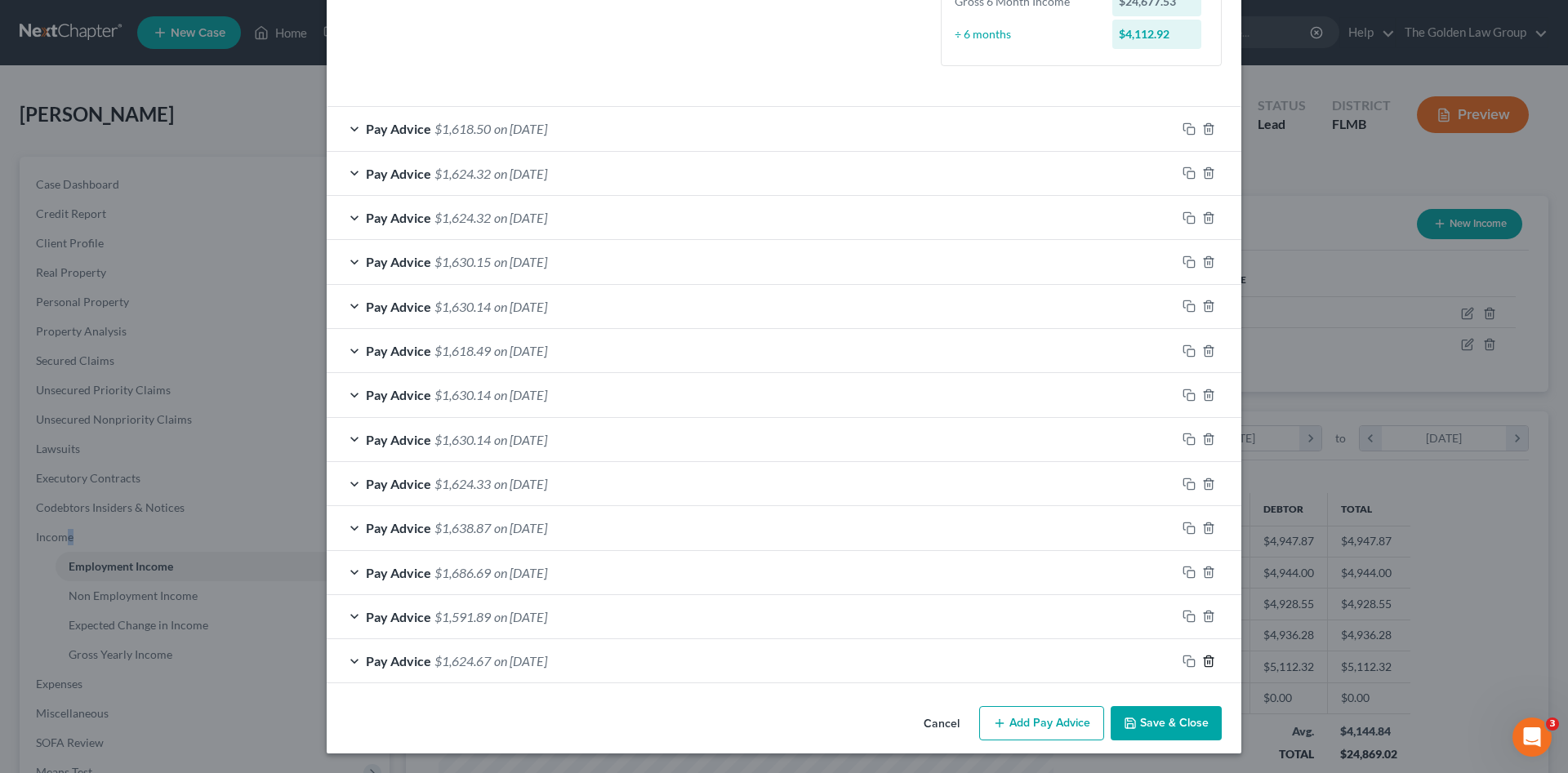
click at [1205, 658] on polyline "button" at bounding box center [1208, 658] width 10 height 0
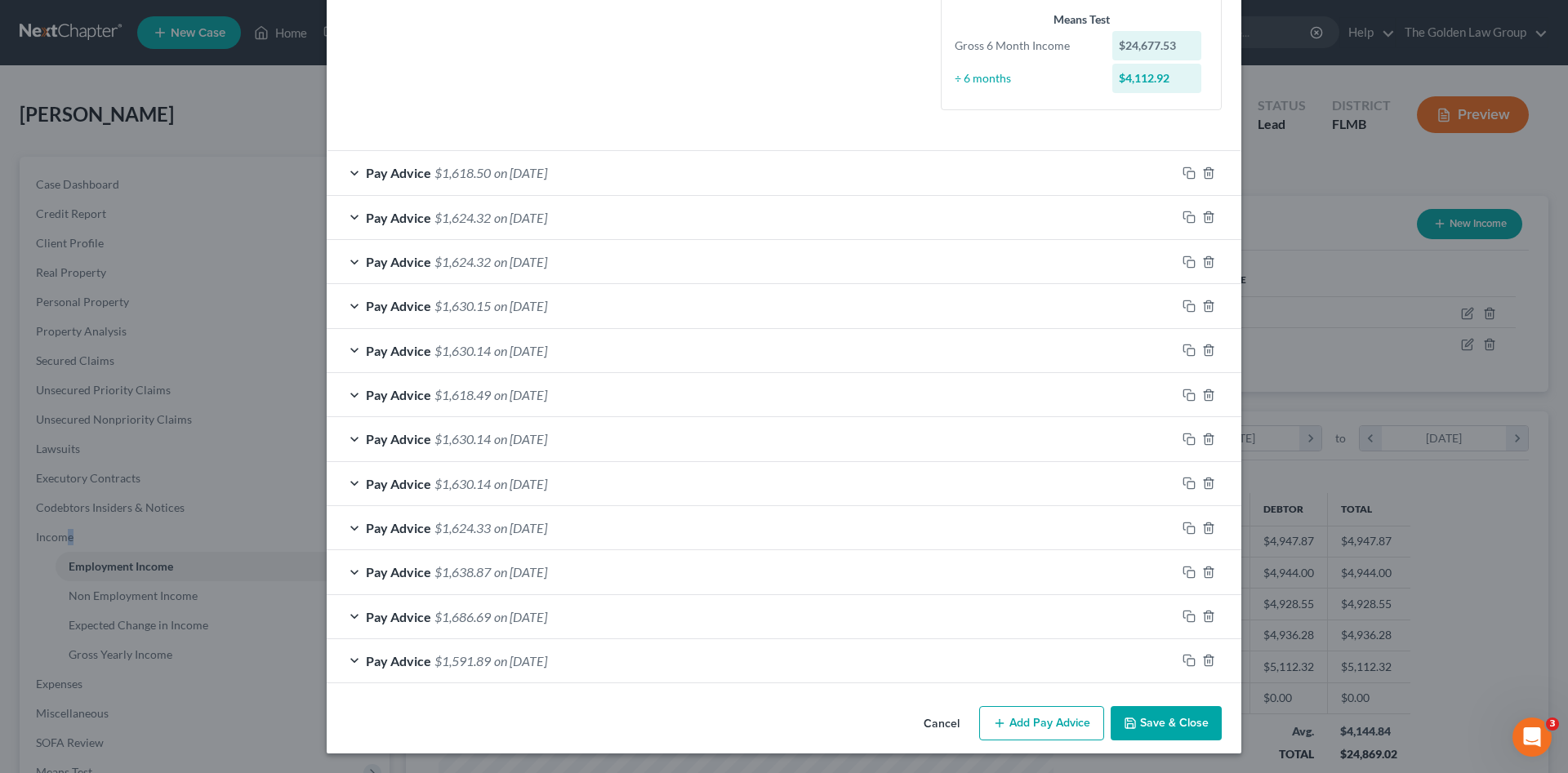
scroll to position [404, 0]
click at [1205, 657] on polyline "button" at bounding box center [1208, 657] width 10 height 0
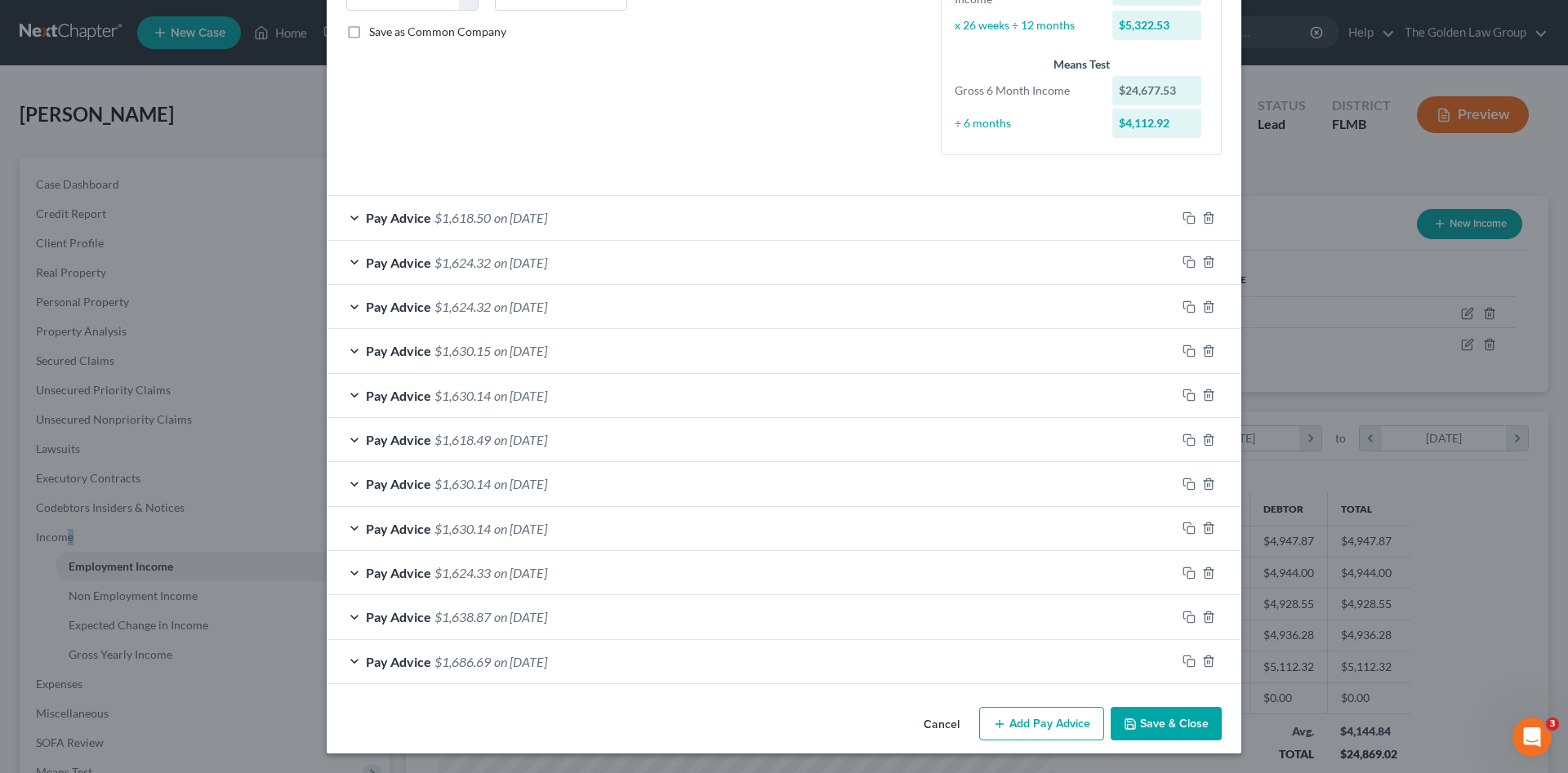
scroll to position [360, 0]
click at [1205, 658] on polyline "button" at bounding box center [1208, 658] width 10 height 0
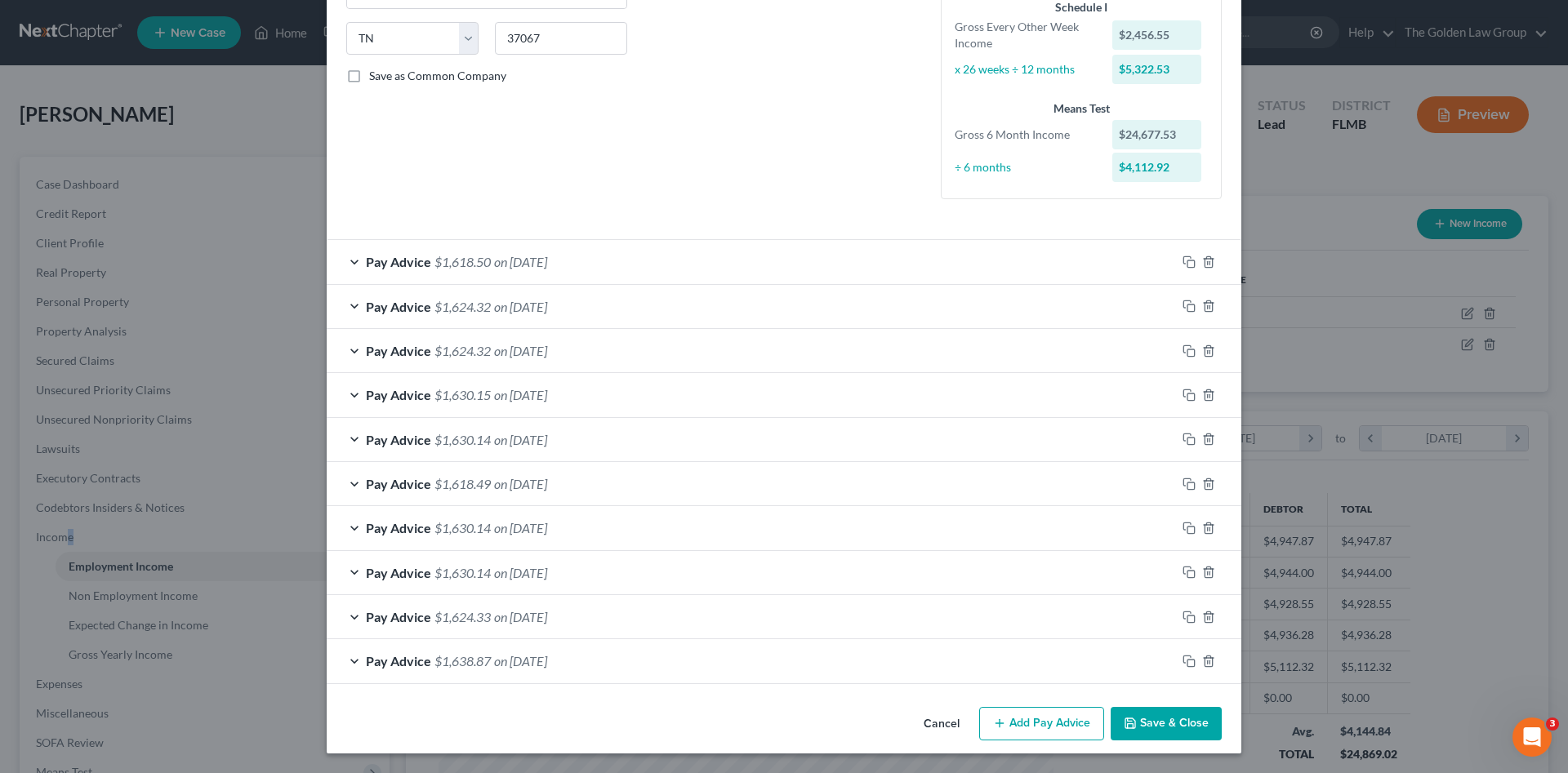
scroll to position [316, 0]
click at [1182, 264] on icon "button" at bounding box center [1188, 262] width 13 height 13
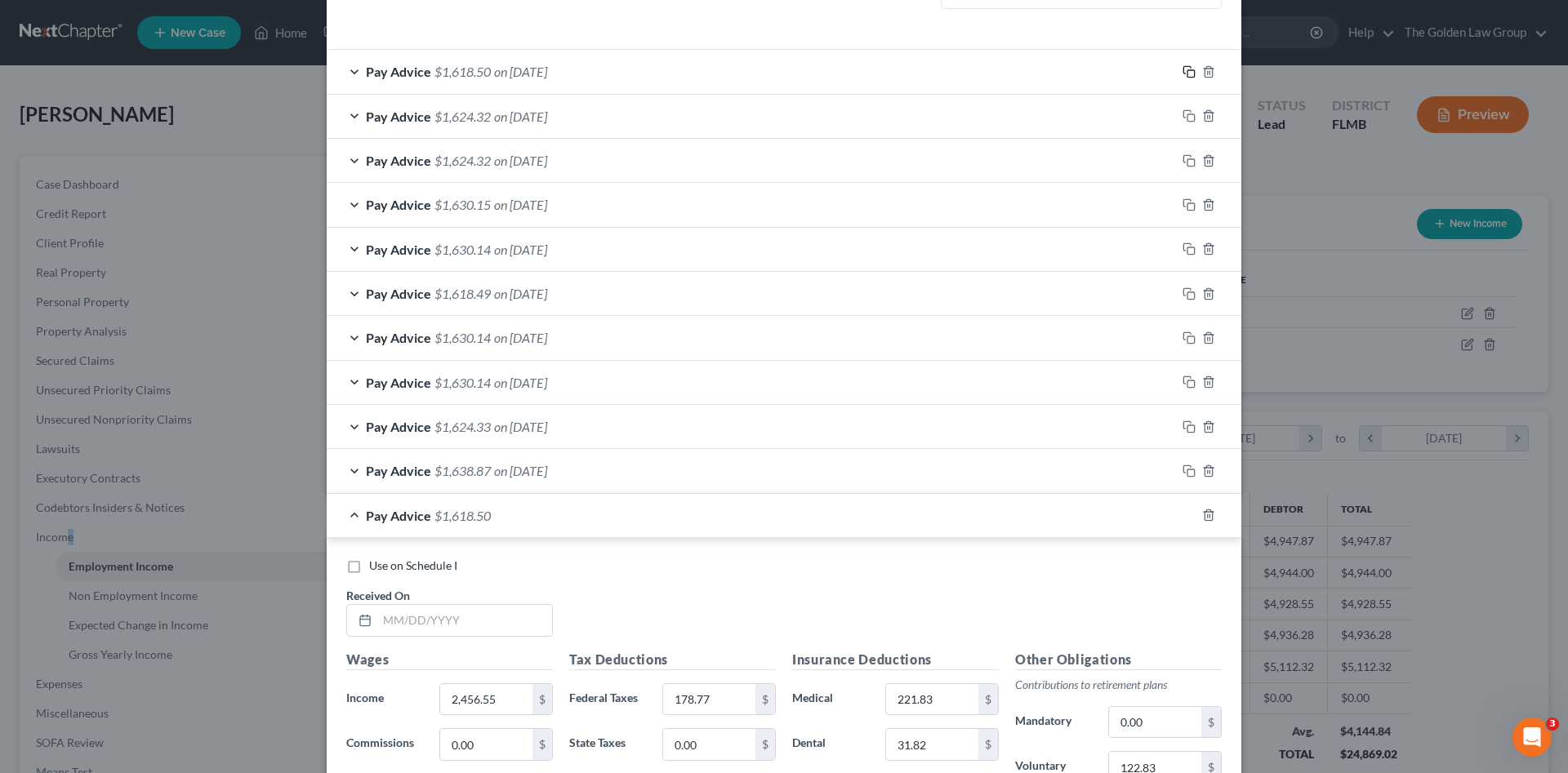
scroll to position [696, 0]
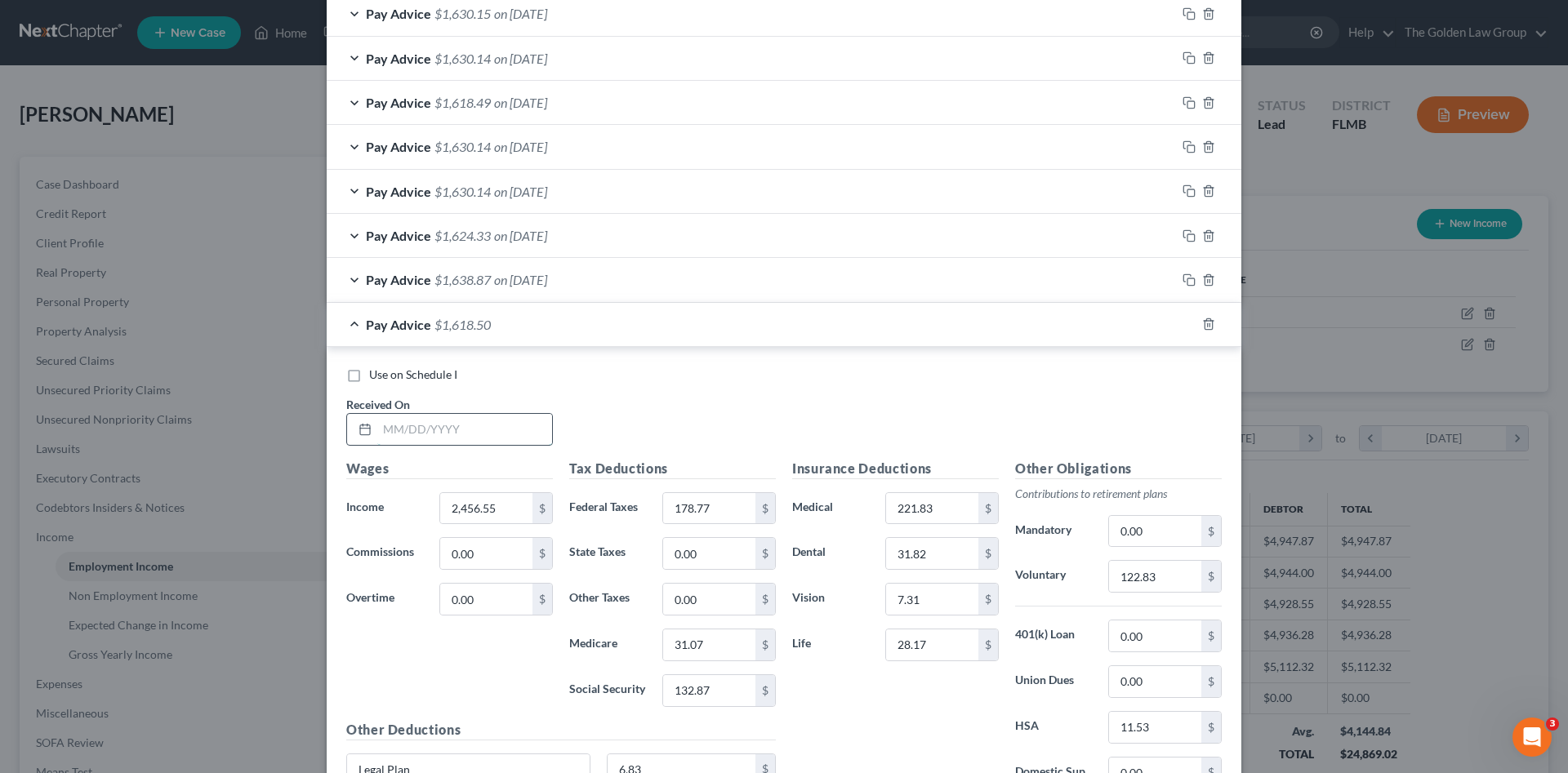
click at [422, 427] on input "text" at bounding box center [464, 428] width 175 height 31
type input "07/03/2025"
type input "2,448.83"
type input "177.84"
type input "30.97"
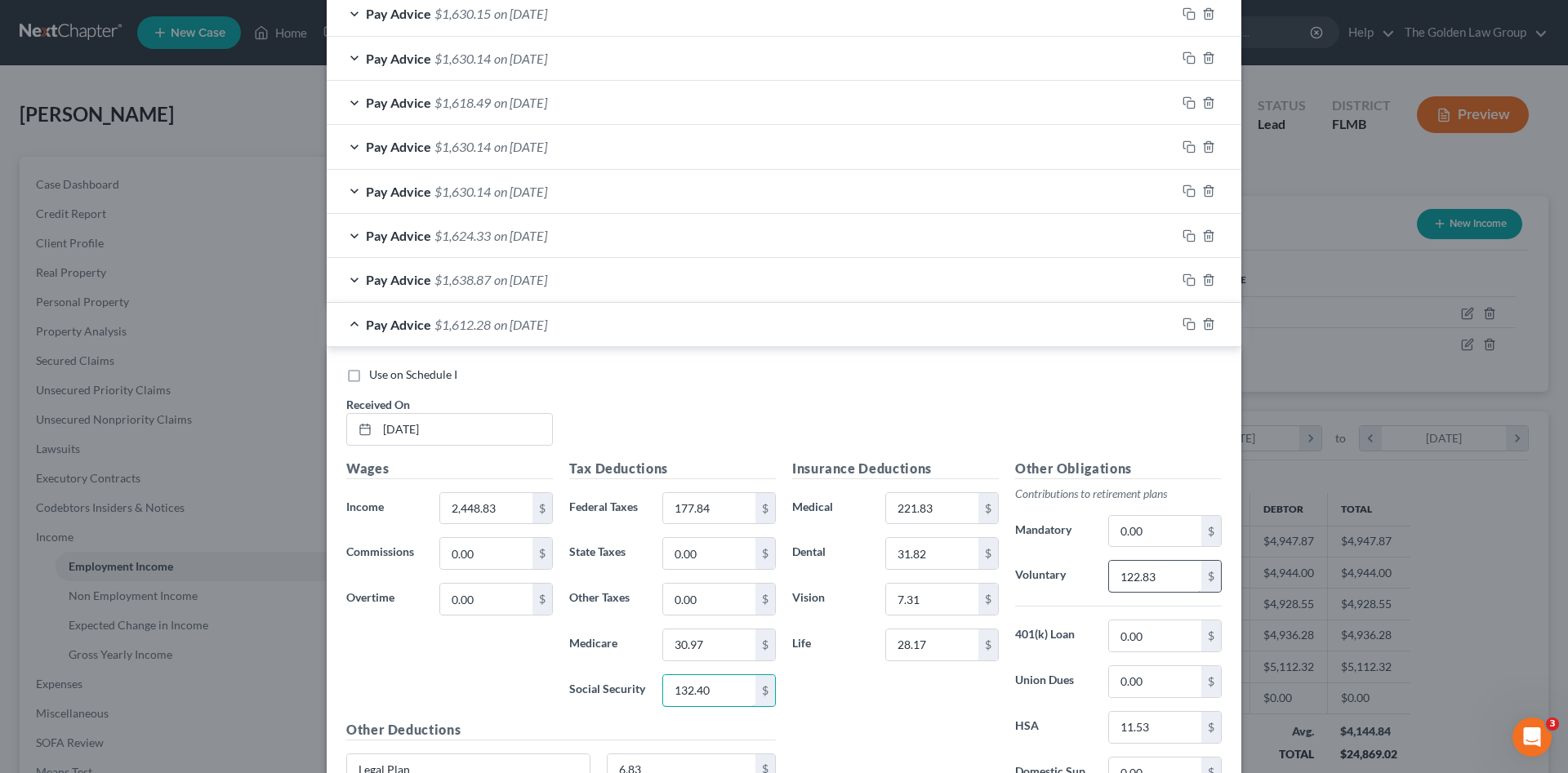
type input "132.40"
click at [1148, 570] on input "122.83" at bounding box center [1155, 576] width 92 height 31
type input "122.44"
click at [1184, 320] on icon "button" at bounding box center [1186, 322] width 7 height 7
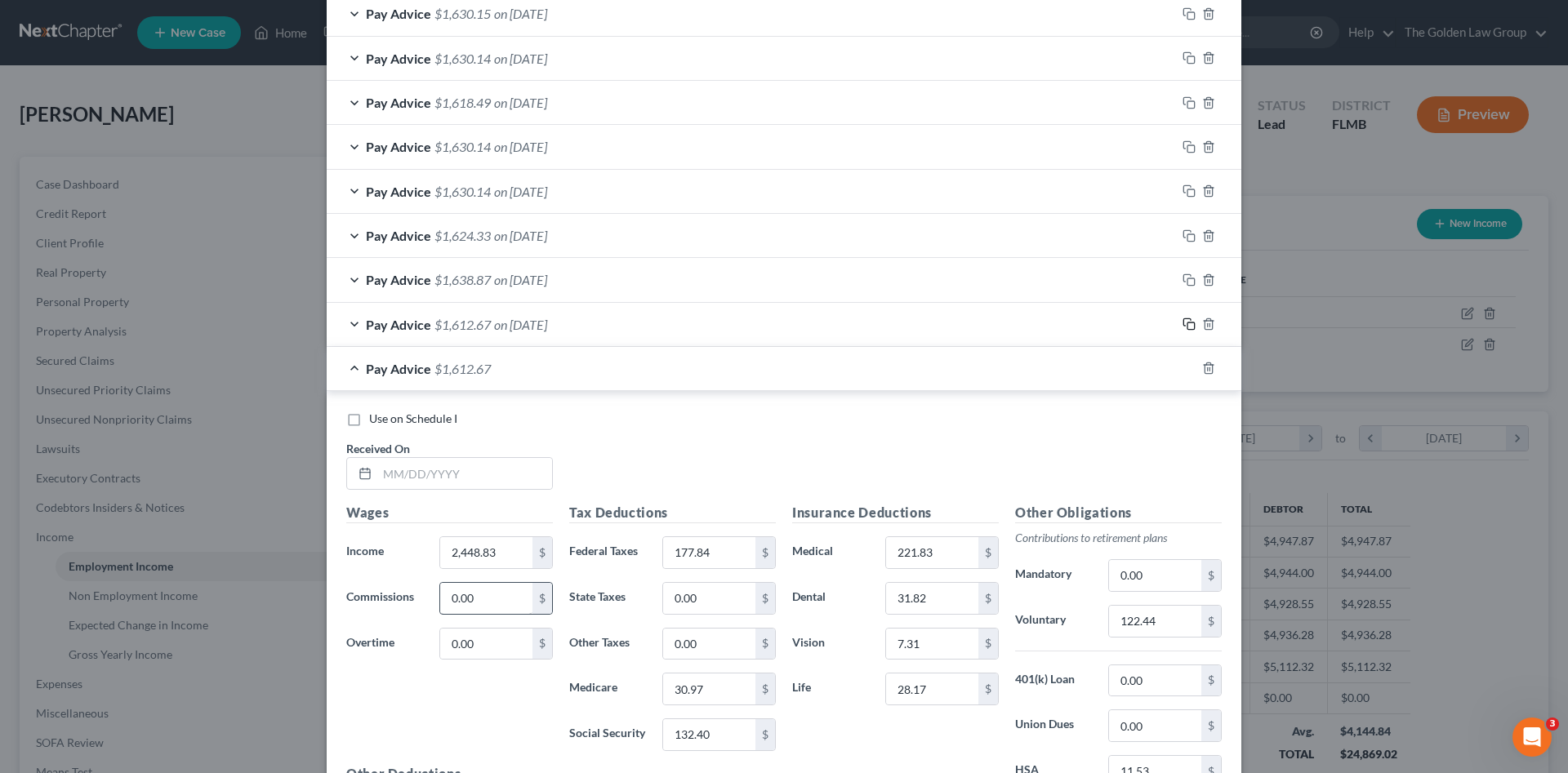
scroll to position [860, 0]
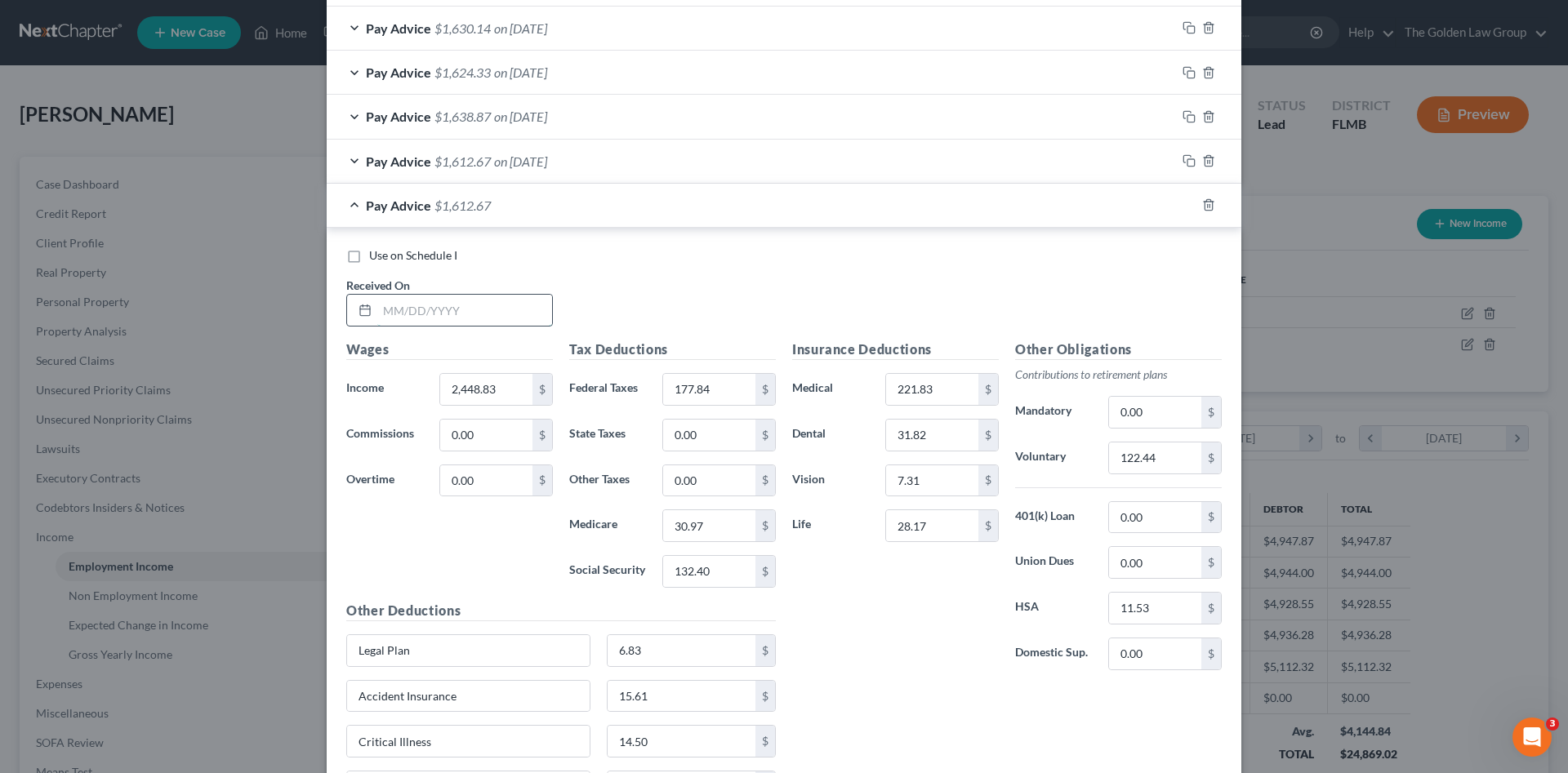
click at [440, 307] on input "text" at bounding box center [464, 310] width 175 height 31
click at [472, 310] on input "text" at bounding box center [464, 310] width 175 height 31
type input "07/18/2025"
type input "2,472.00"
click at [692, 390] on input "177.84" at bounding box center [709, 388] width 92 height 31
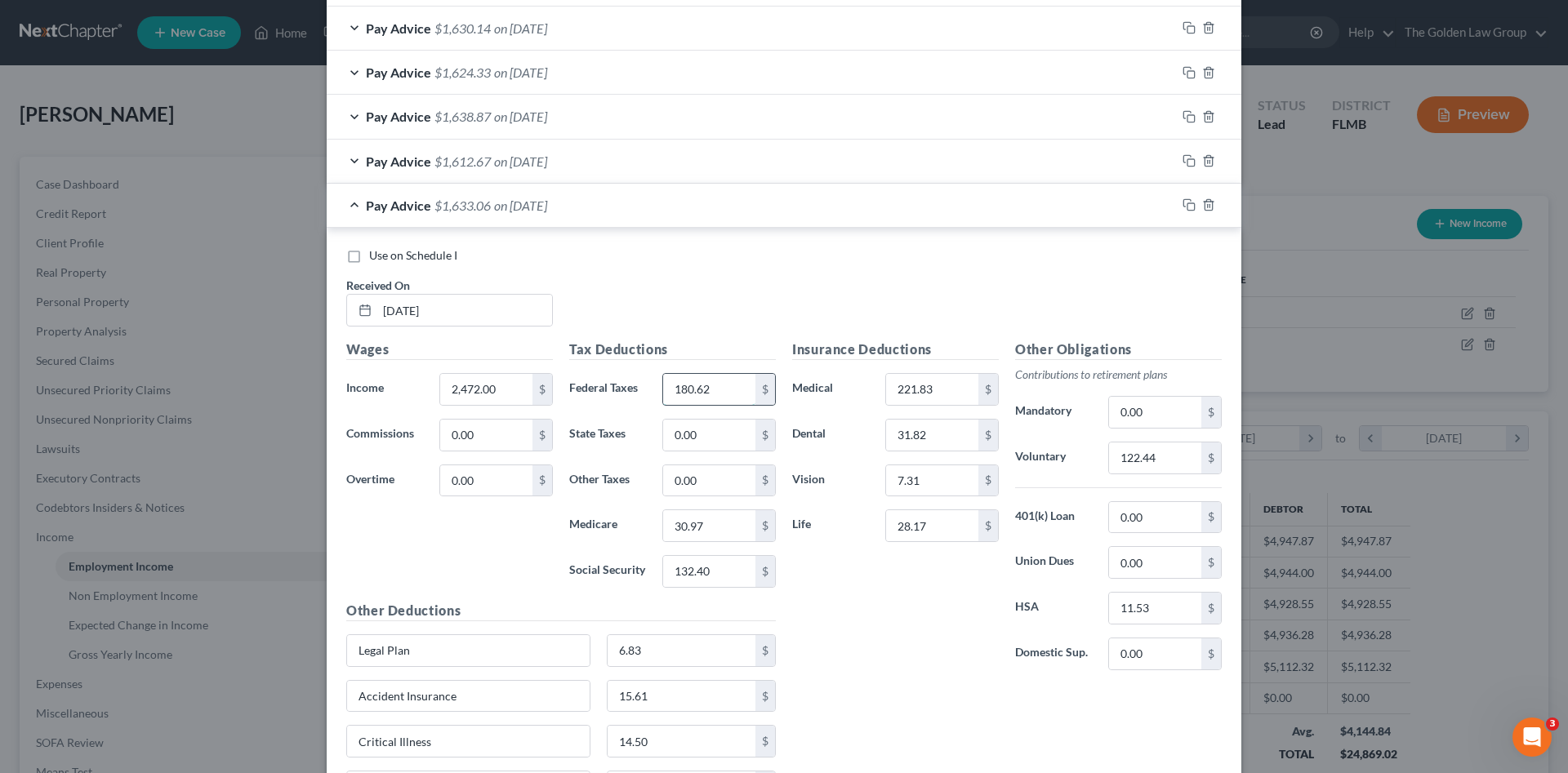
type input "180.62"
type input "31.30"
type input "133.83"
click at [1144, 464] on input "122.44" at bounding box center [1155, 457] width 92 height 31
type input "123.60"
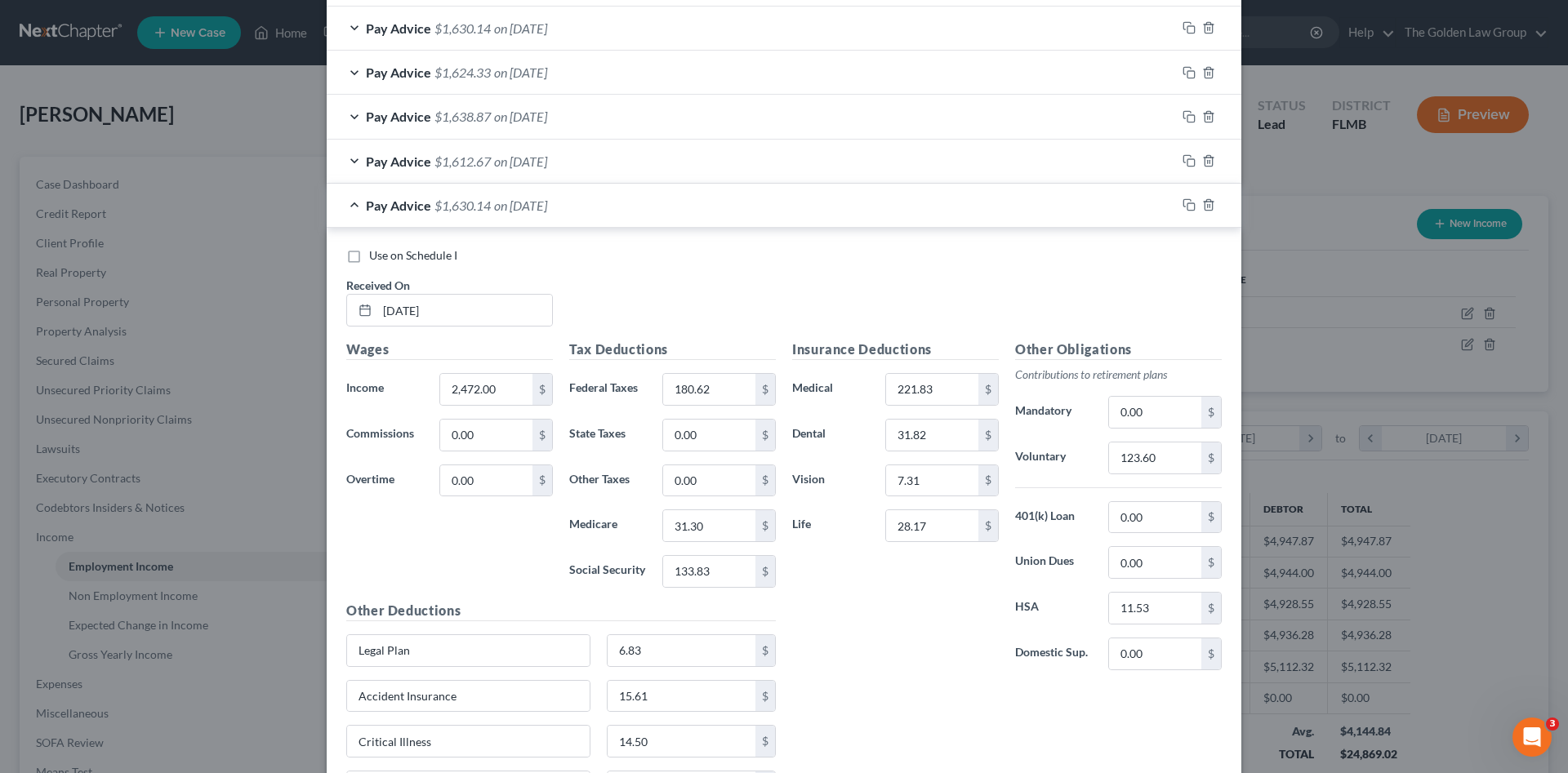
click at [418, 257] on span "Use on Schedule I" at bounding box center [413, 256] width 88 height 14
click at [387, 257] on input "Use on Schedule I" at bounding box center [381, 253] width 11 height 11
checkbox input "true"
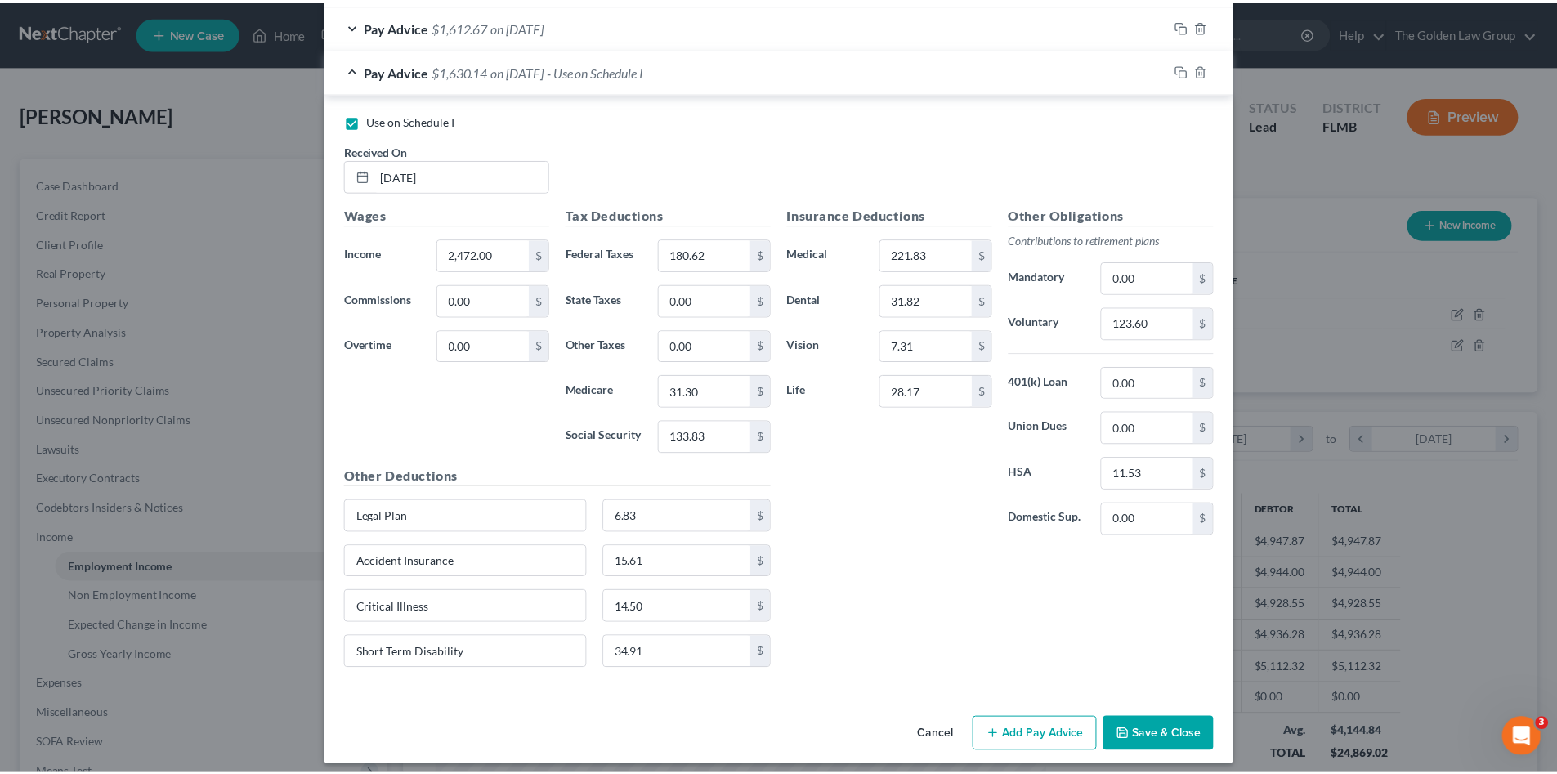
scroll to position [1007, 0]
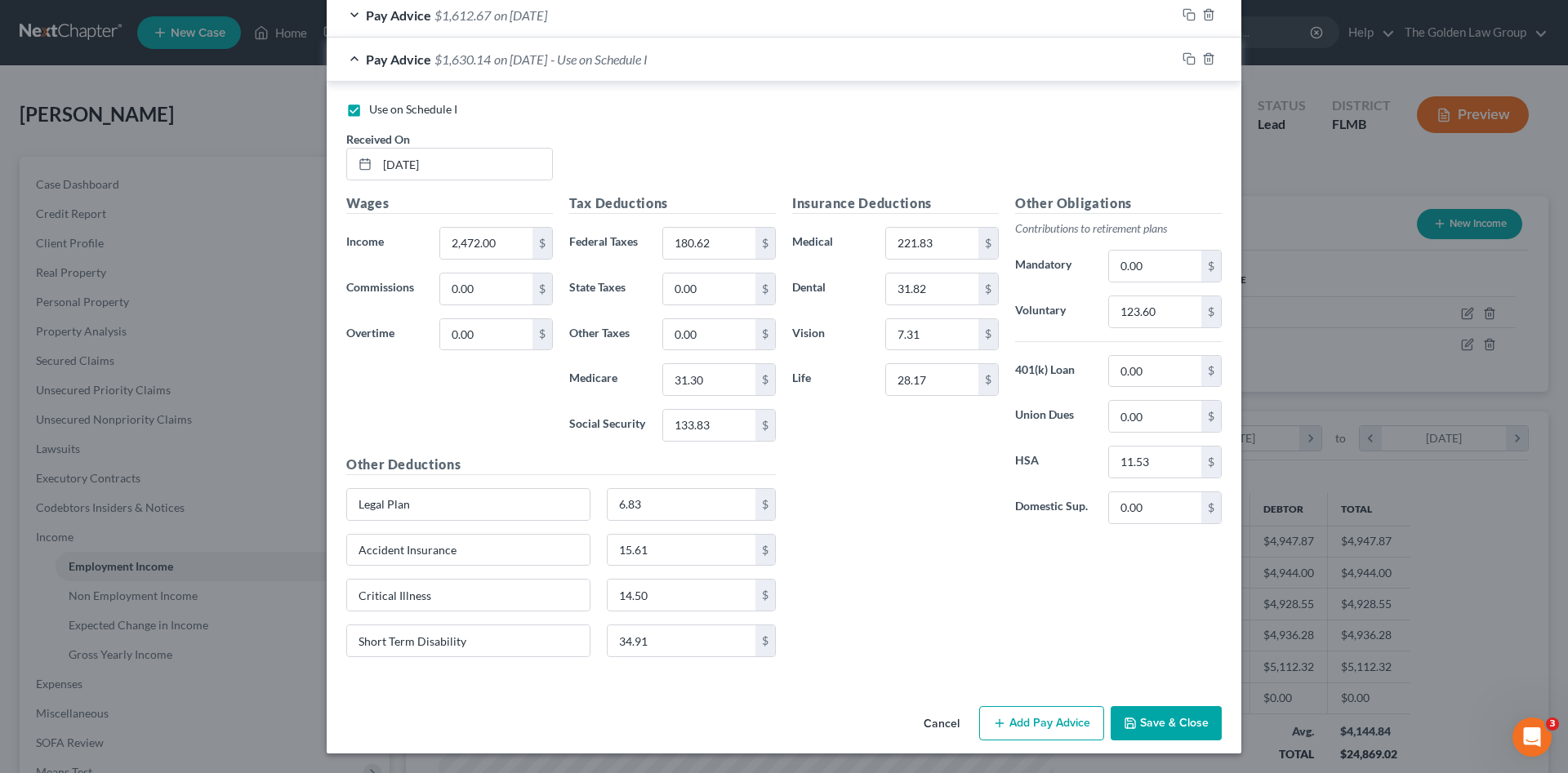
click at [1154, 722] on button "Save & Close" at bounding box center [1166, 723] width 111 height 34
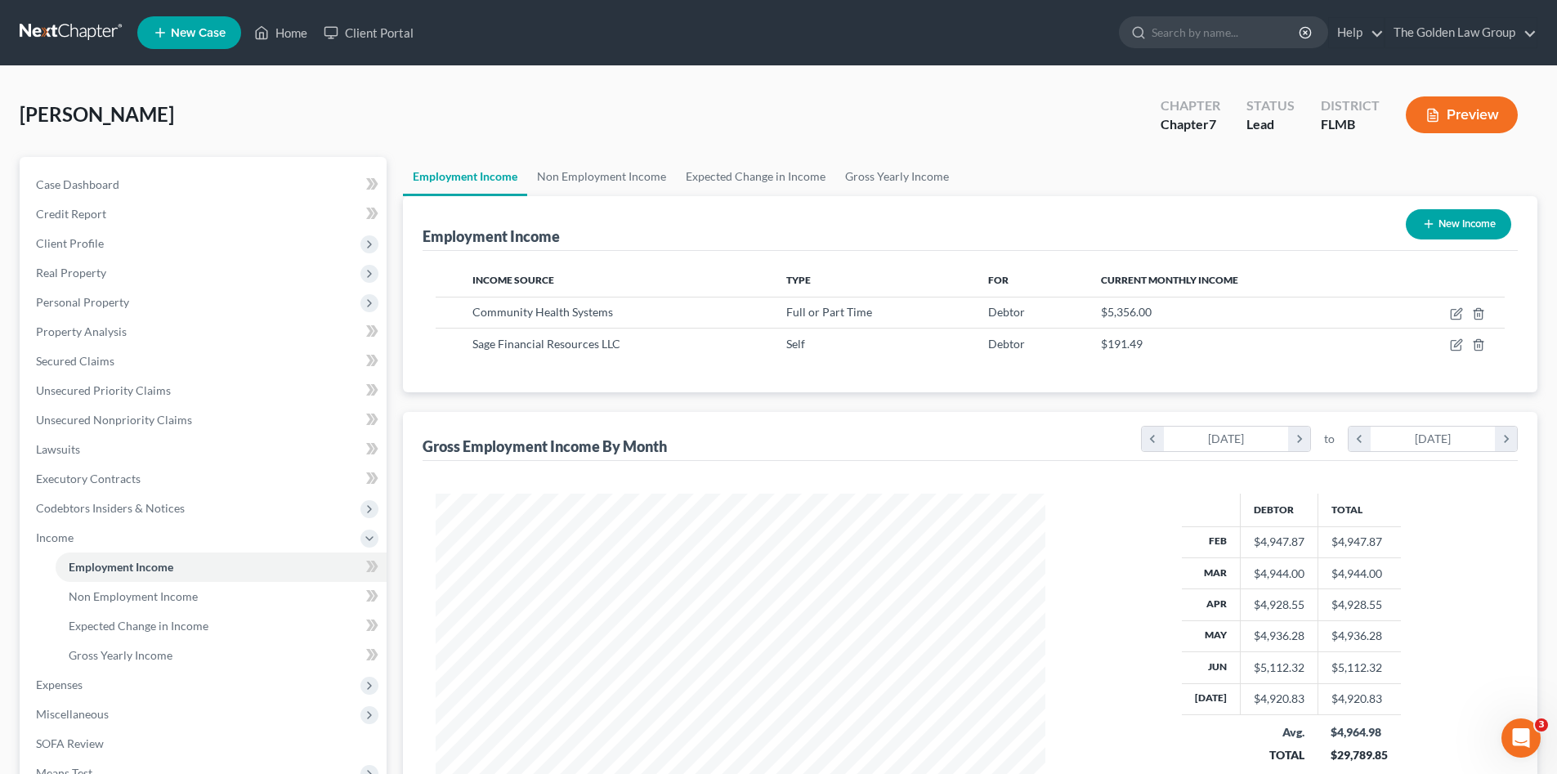
scroll to position [817229, 816891]
click at [120, 657] on span "Gross Yearly Income" at bounding box center [121, 655] width 104 height 14
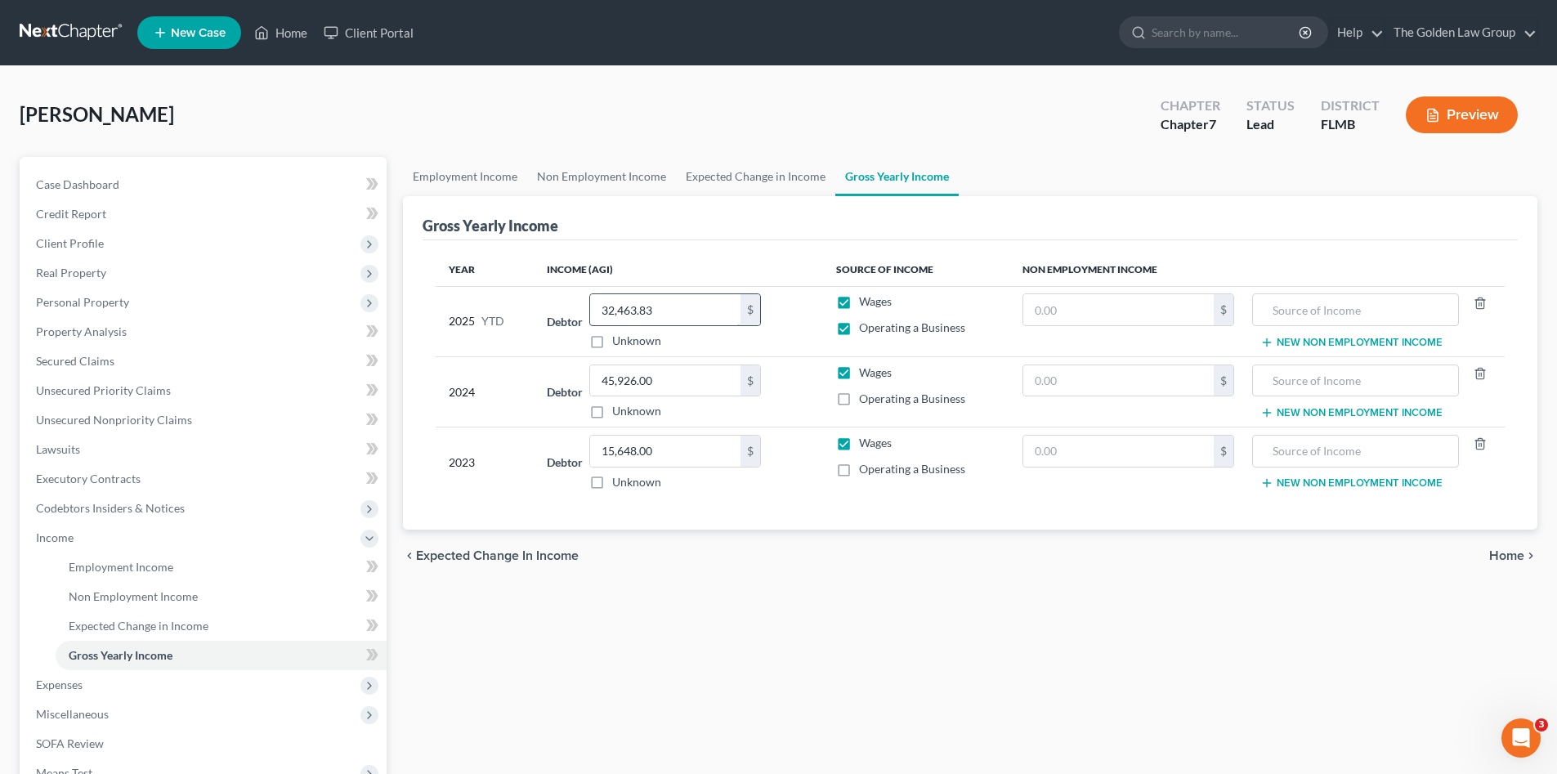
click at [697, 313] on input "32,463.83" at bounding box center [665, 309] width 150 height 31
type input "36,991.68"
click at [528, 674] on div "Employment Income Non Employment Income Expected Change in Income Gross Yearly …" at bounding box center [970, 541] width 1151 height 768
click at [103, 687] on span "Expenses" at bounding box center [205, 684] width 364 height 29
click at [859, 331] on label "Operating a Business" at bounding box center [912, 328] width 106 height 16
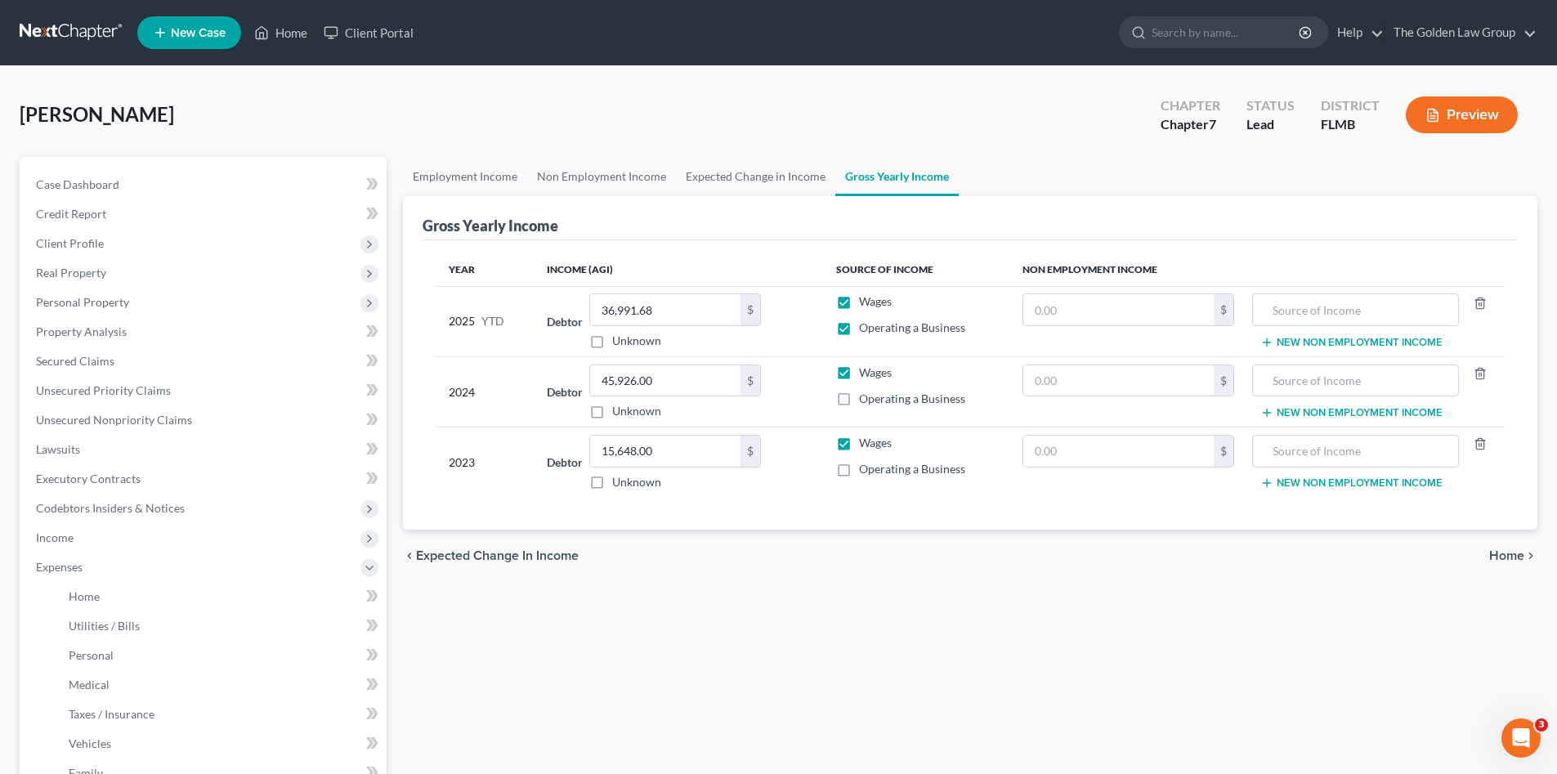
click at [866, 330] on input "Operating a Business" at bounding box center [871, 325] width 11 height 11
checkbox input "false"
click at [886, 603] on div "Employment Income Non Employment Income Expected Change in Income Gross Yearly …" at bounding box center [970, 585] width 1151 height 856
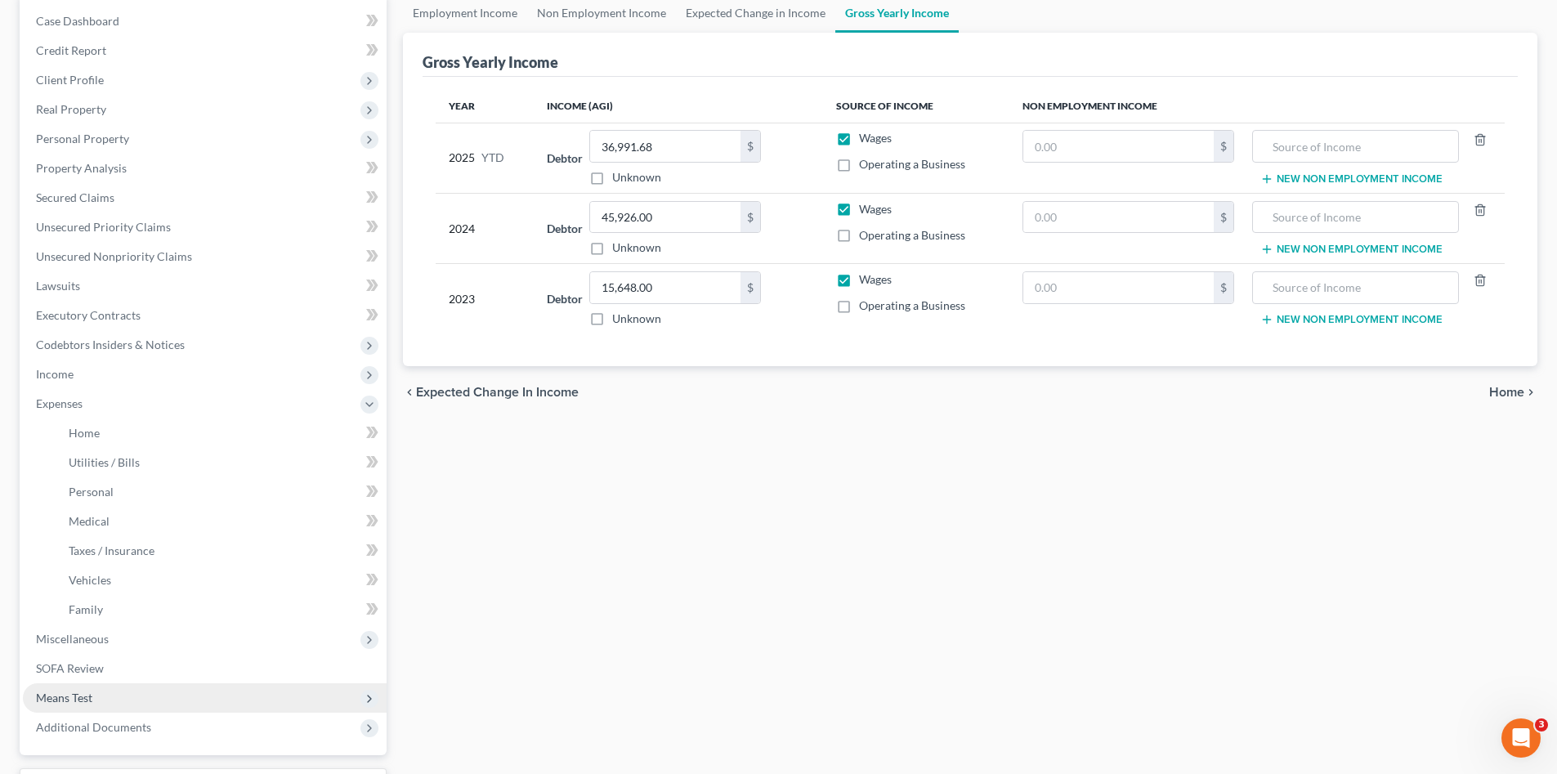
click at [99, 693] on span "Means Test" at bounding box center [205, 697] width 364 height 29
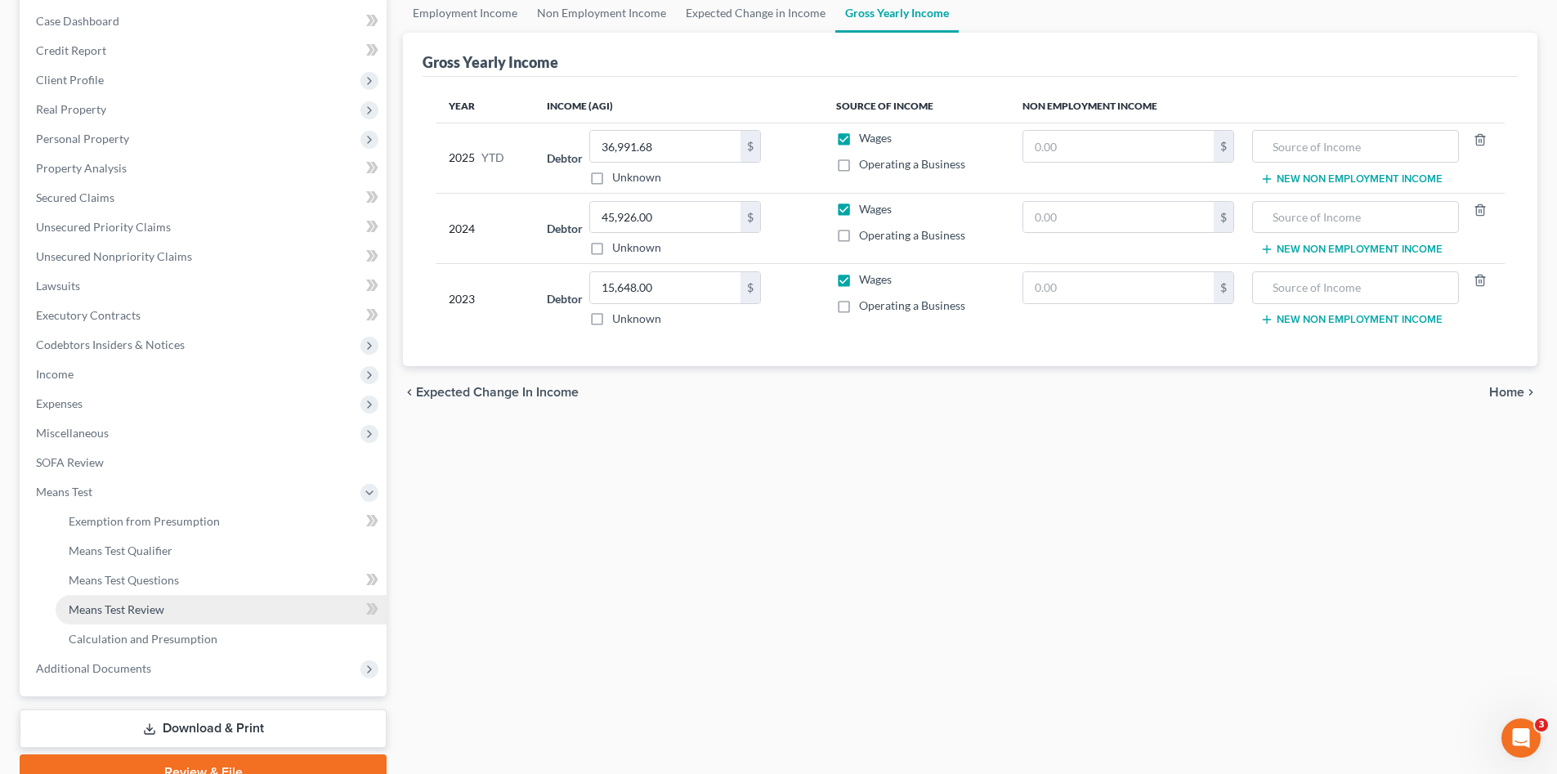
scroll to position [242, 0]
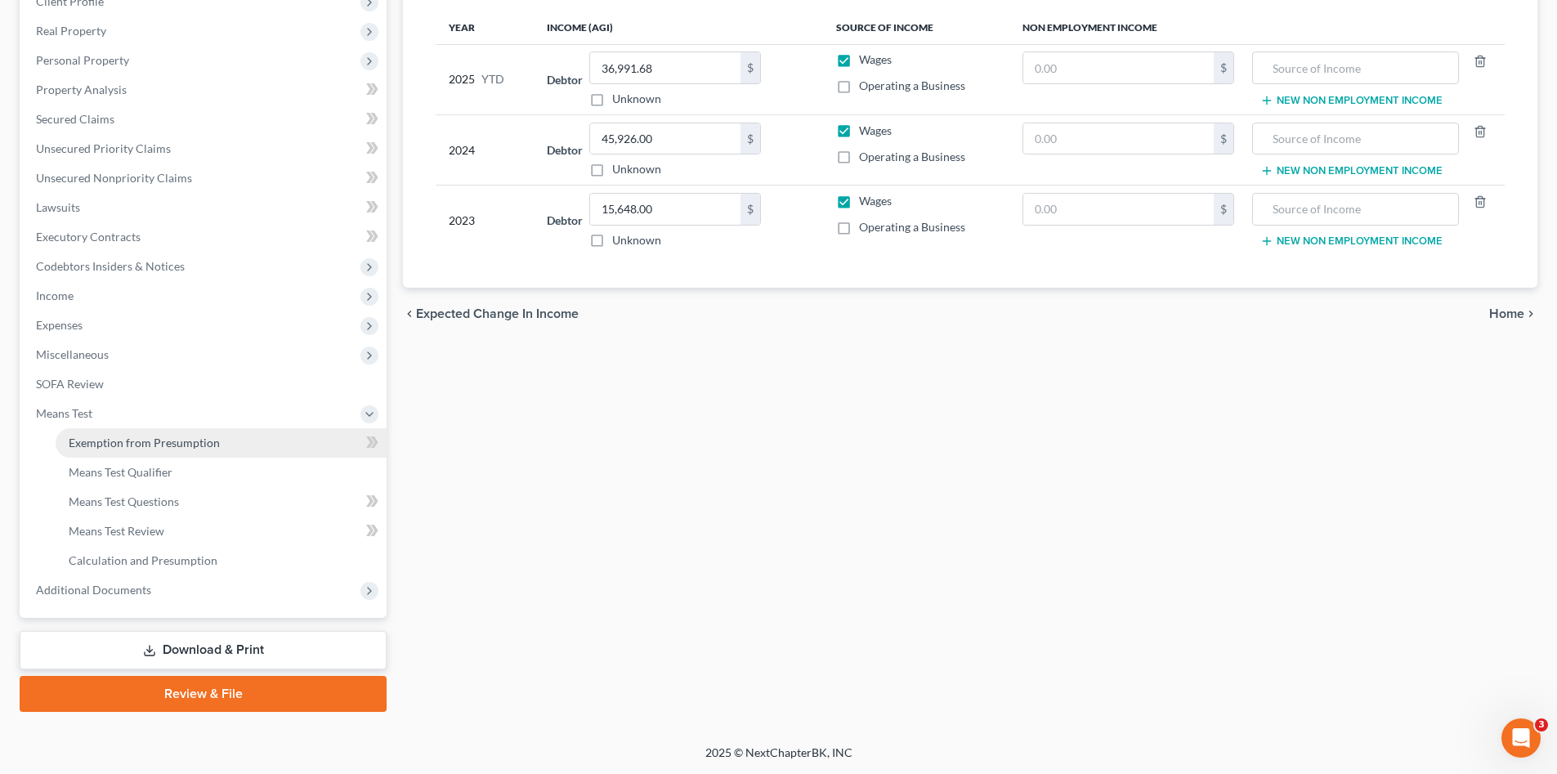
click at [176, 437] on span "Exemption from Presumption" at bounding box center [144, 443] width 151 height 14
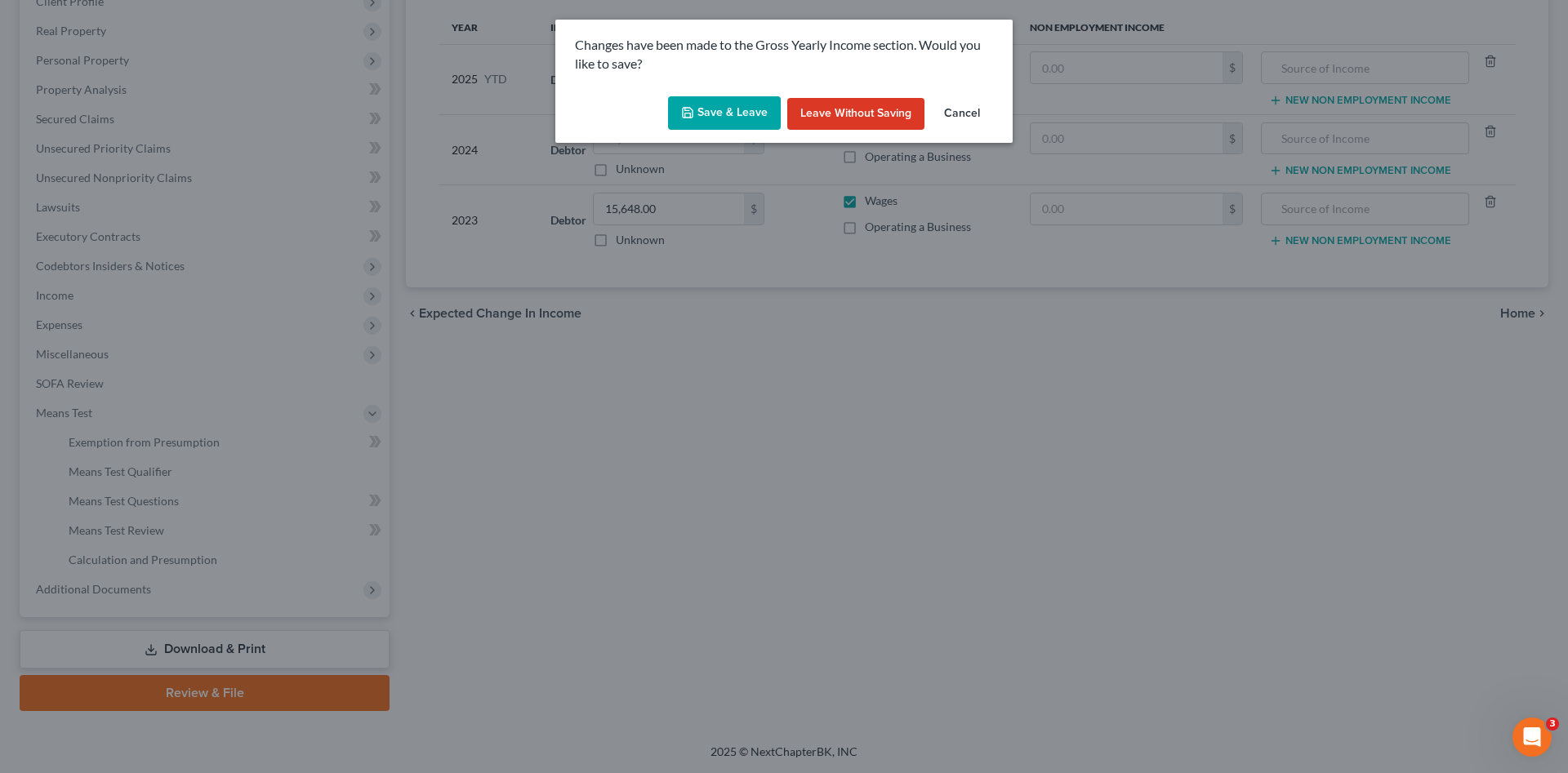
click at [741, 110] on button "Save & Leave" at bounding box center [724, 113] width 113 height 34
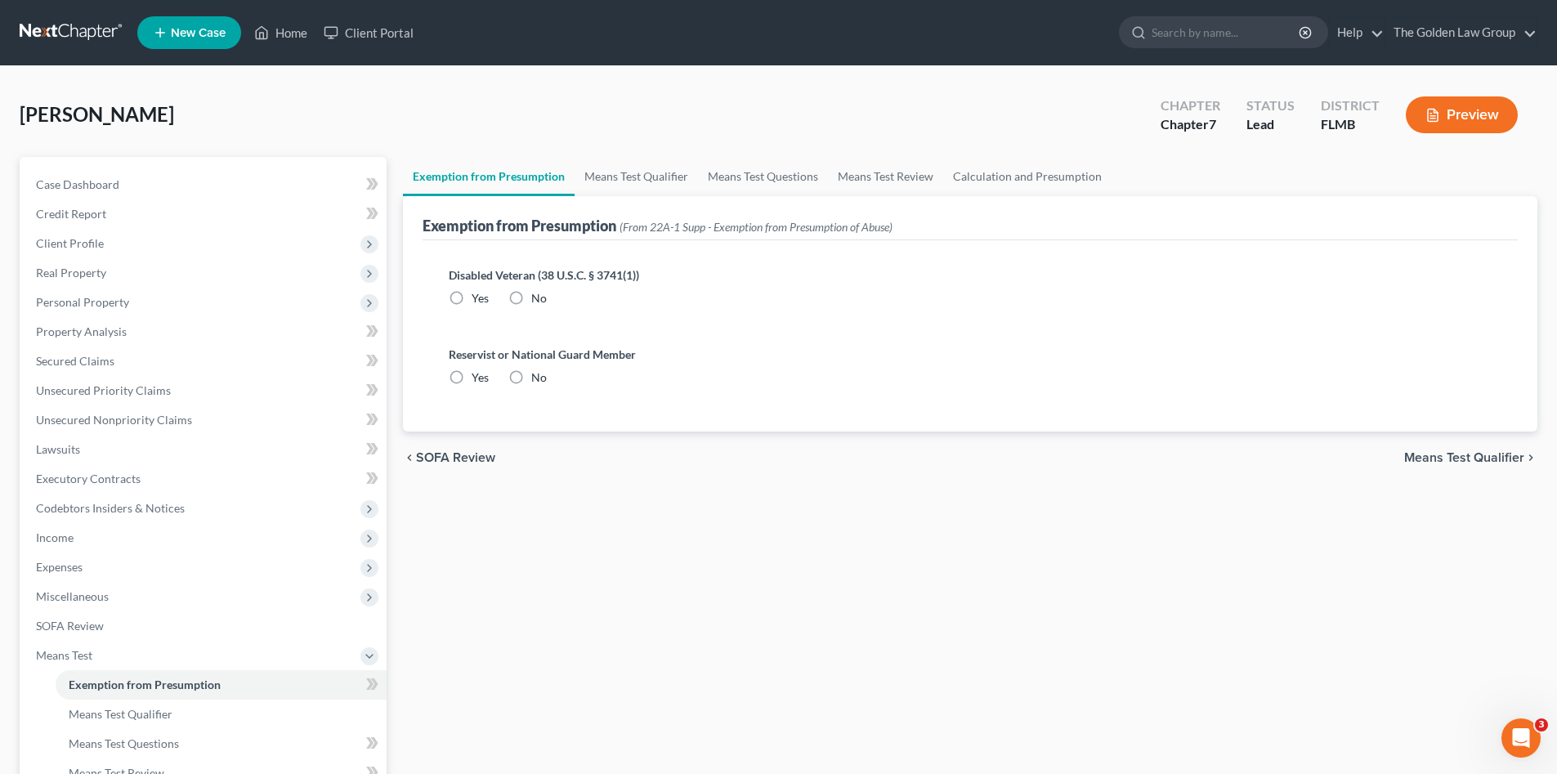
radio input "true"
click at [662, 169] on link "Means Test Qualifier" at bounding box center [636, 176] width 123 height 39
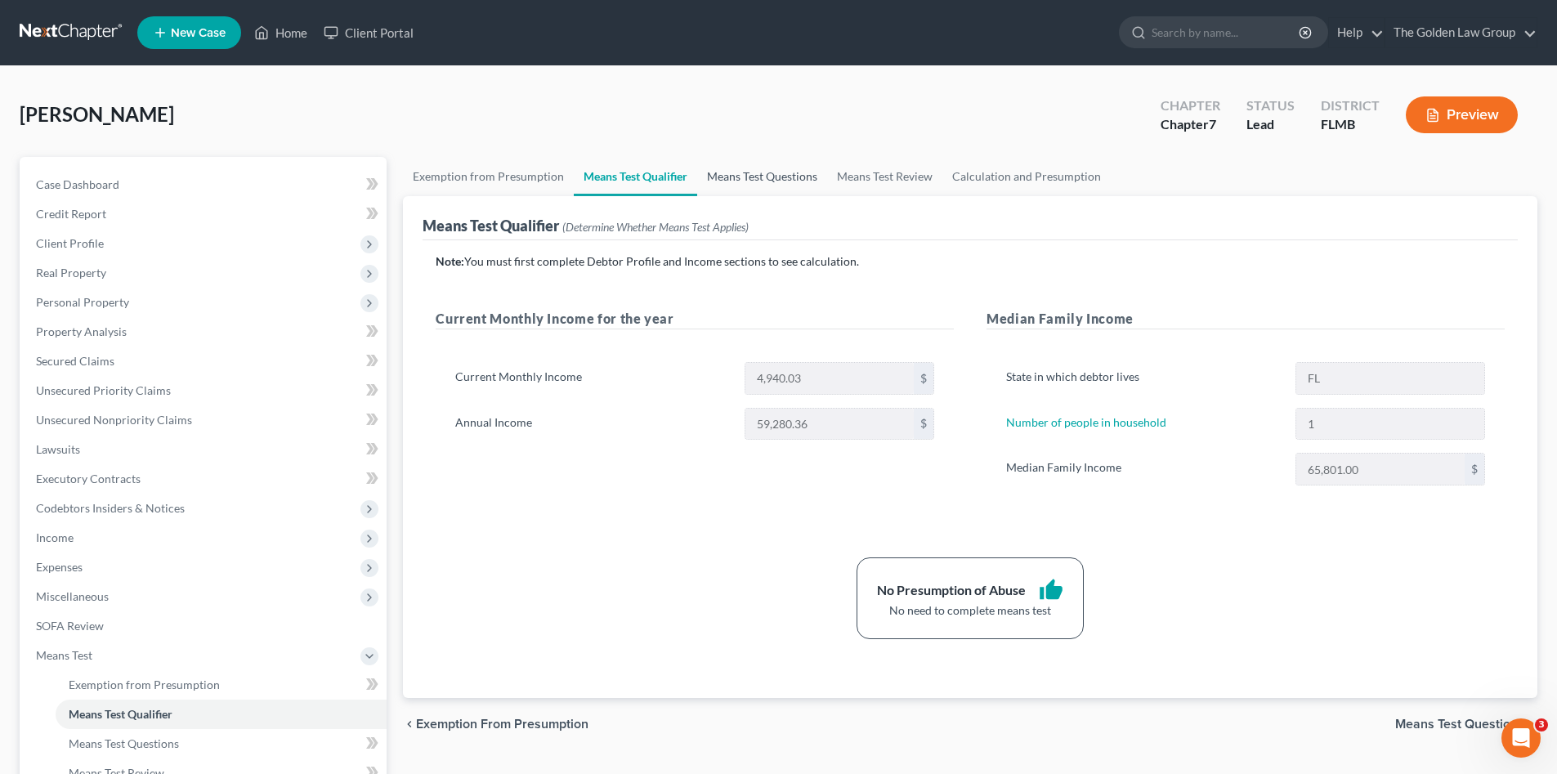
click at [759, 184] on link "Means Test Questions" at bounding box center [762, 176] width 130 height 39
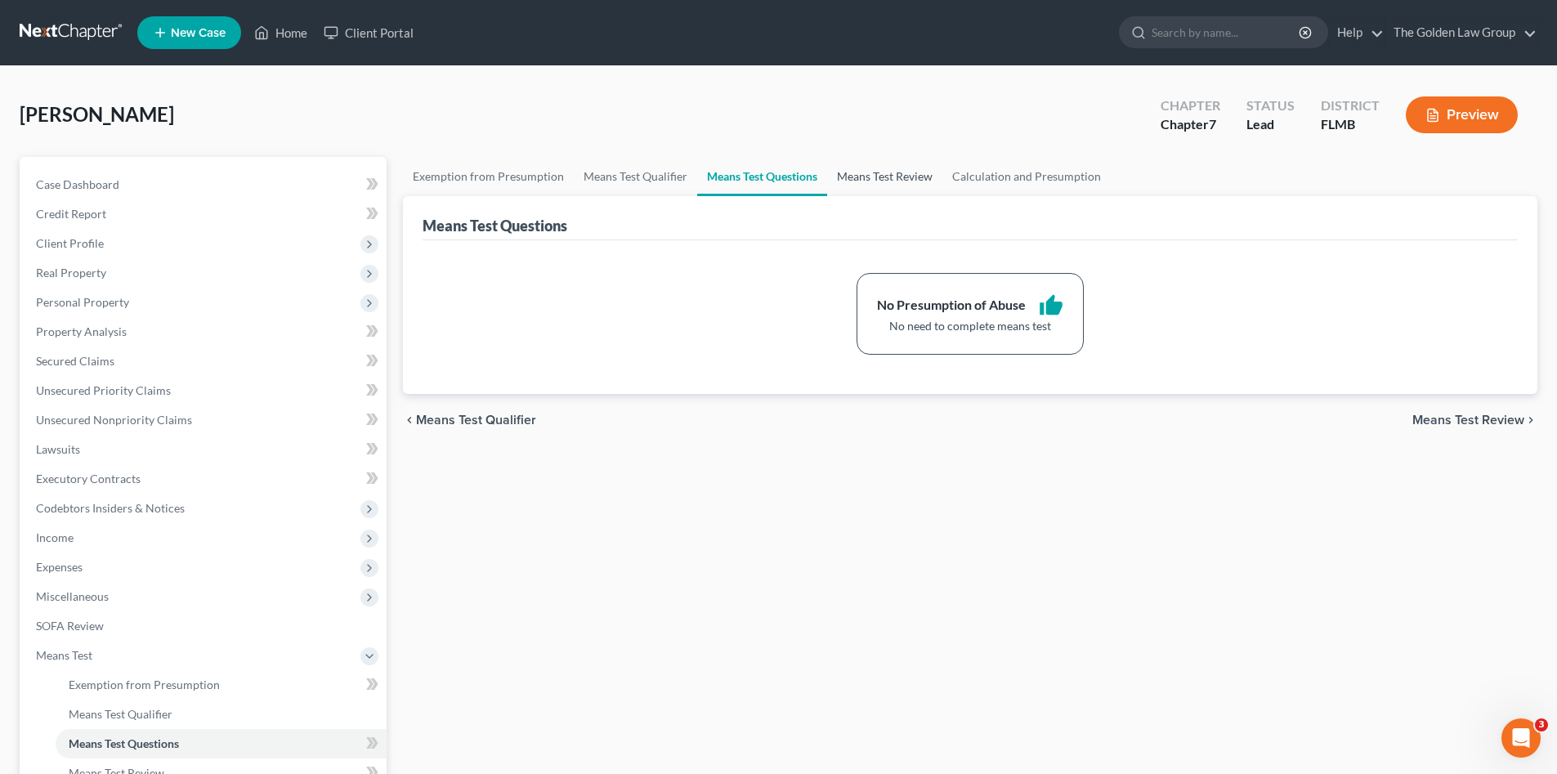
click at [862, 179] on link "Means Test Review" at bounding box center [884, 176] width 115 height 39
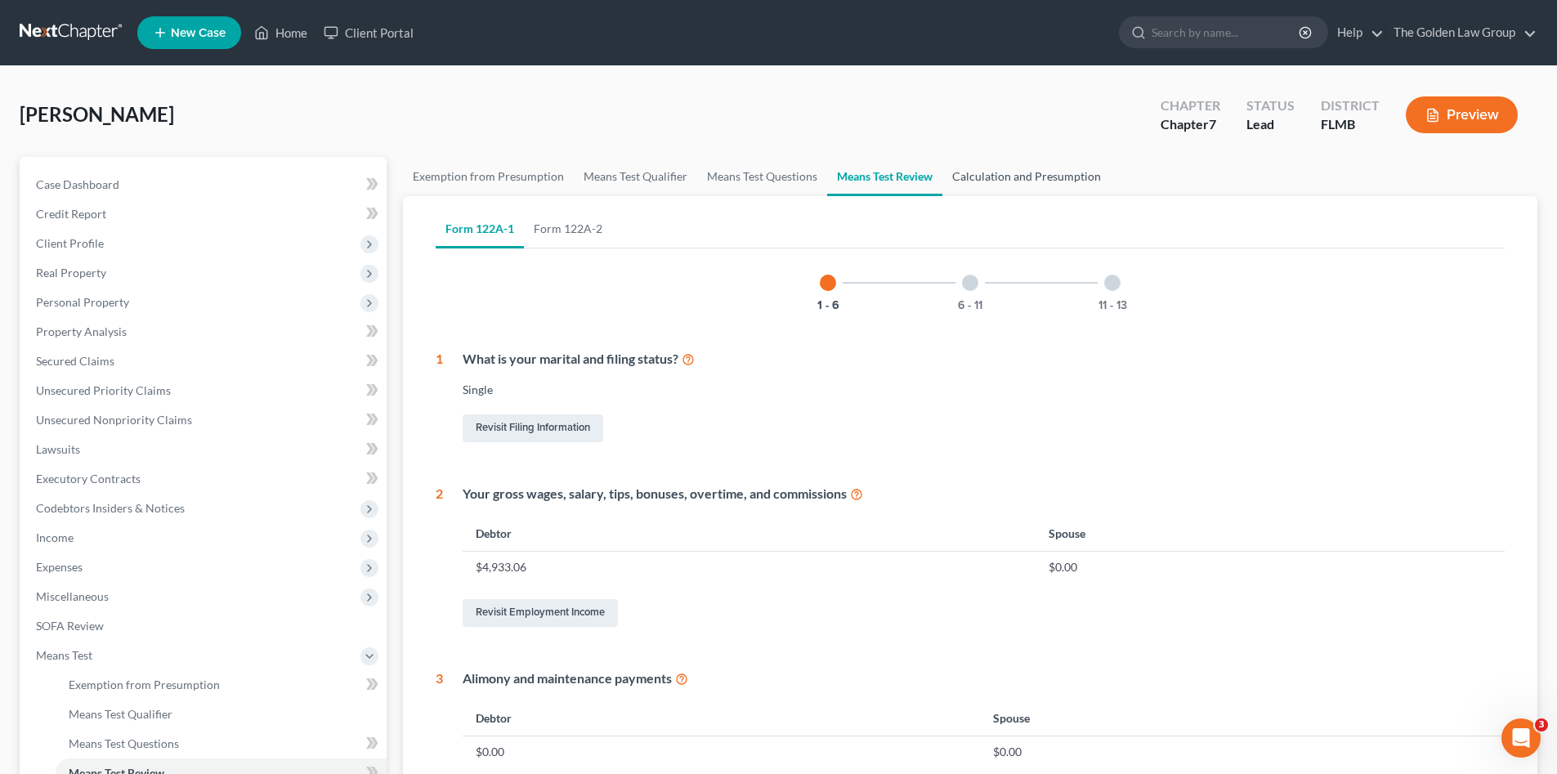
click at [999, 172] on link "Calculation and Presumption" at bounding box center [1027, 176] width 168 height 39
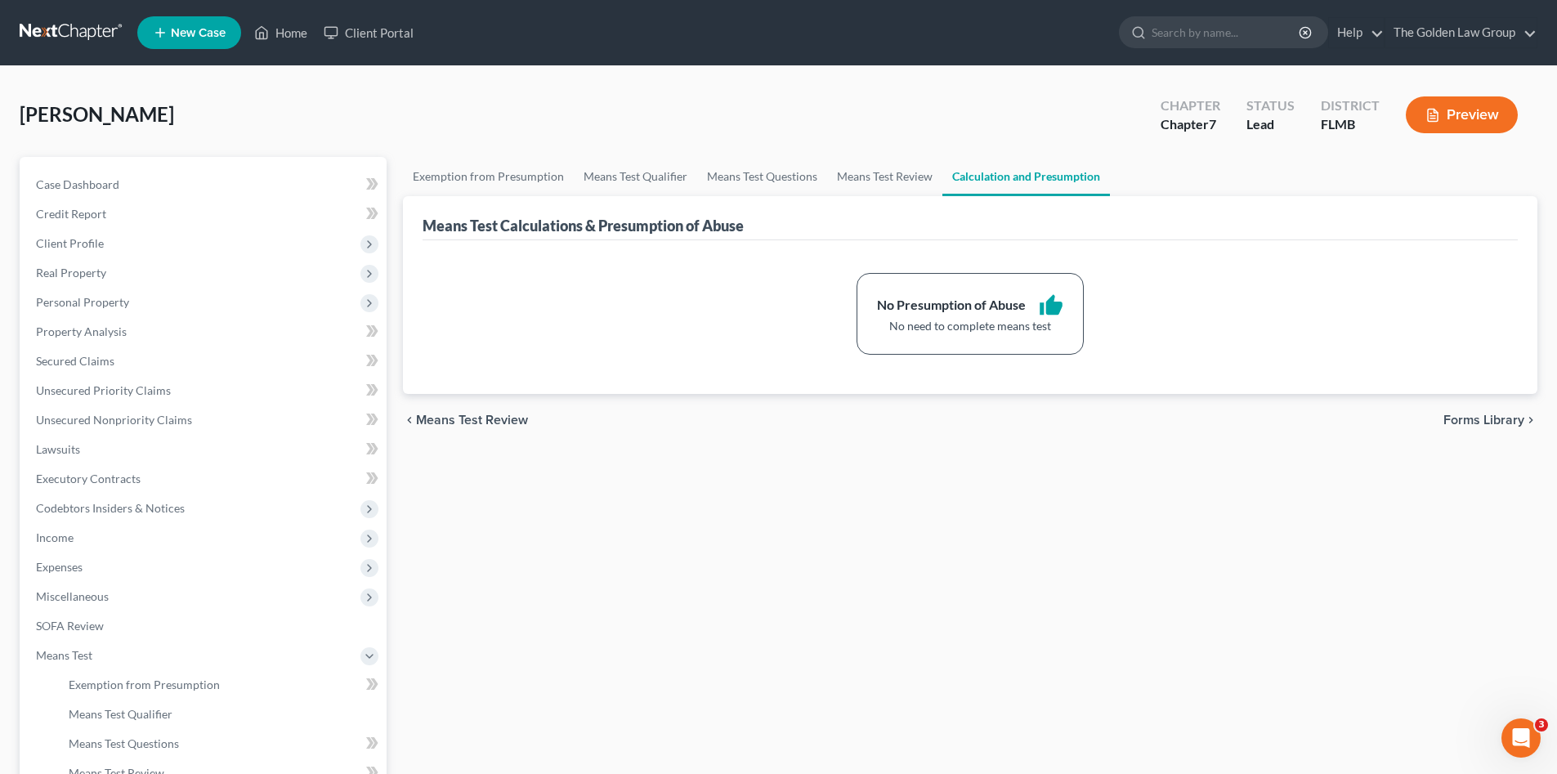
click at [936, 137] on div "Epkin, Brenda Upgraded Chapter Chapter 7 Status Lead District FLMB Preview" at bounding box center [779, 121] width 1518 height 71
